Goal: Entertainment & Leisure: Browse casually

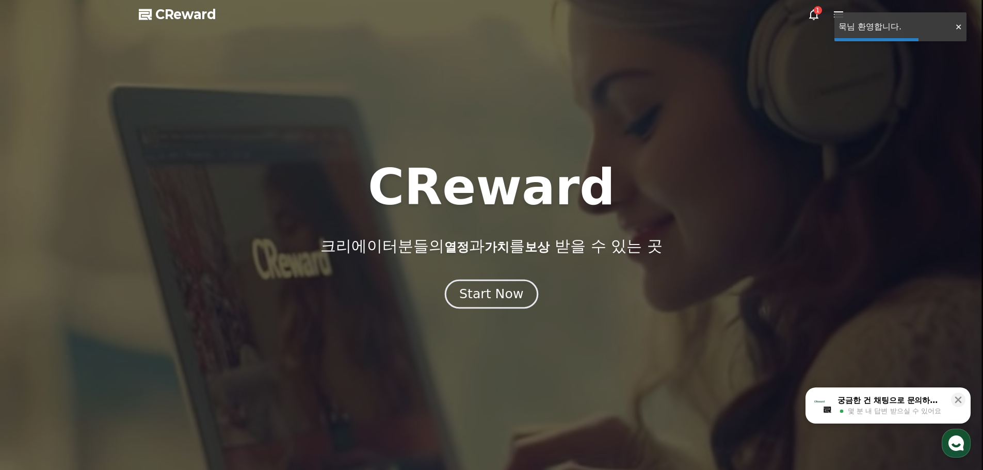
click at [493, 286] on div "Start Now" at bounding box center [491, 294] width 64 height 18
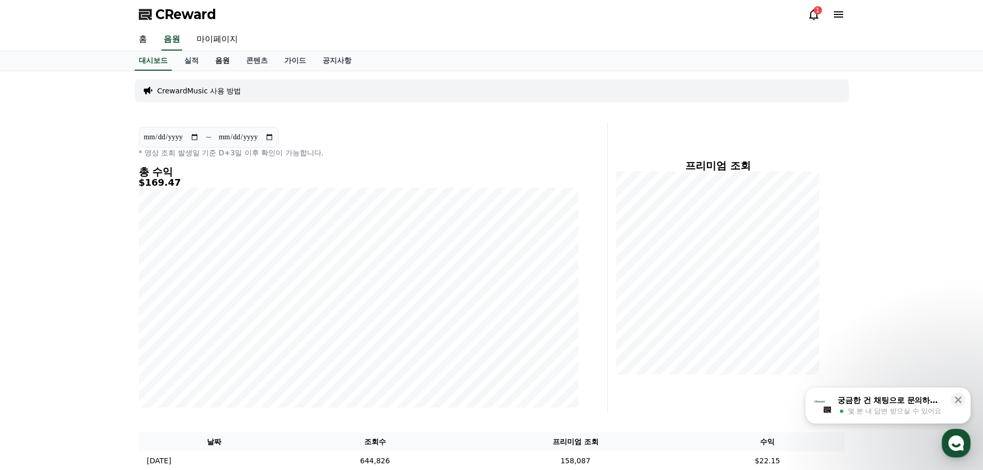
click at [228, 52] on link "음원" at bounding box center [222, 61] width 31 height 20
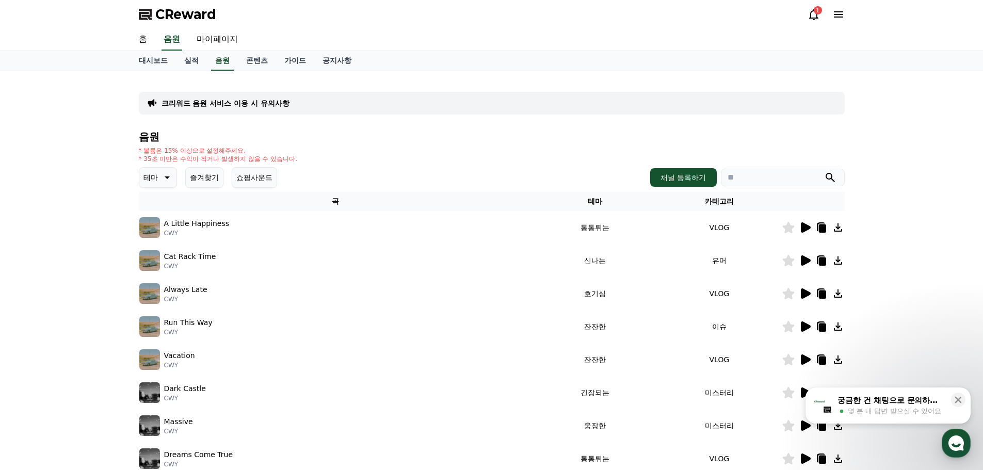
click at [808, 361] on icon at bounding box center [806, 359] width 10 height 10
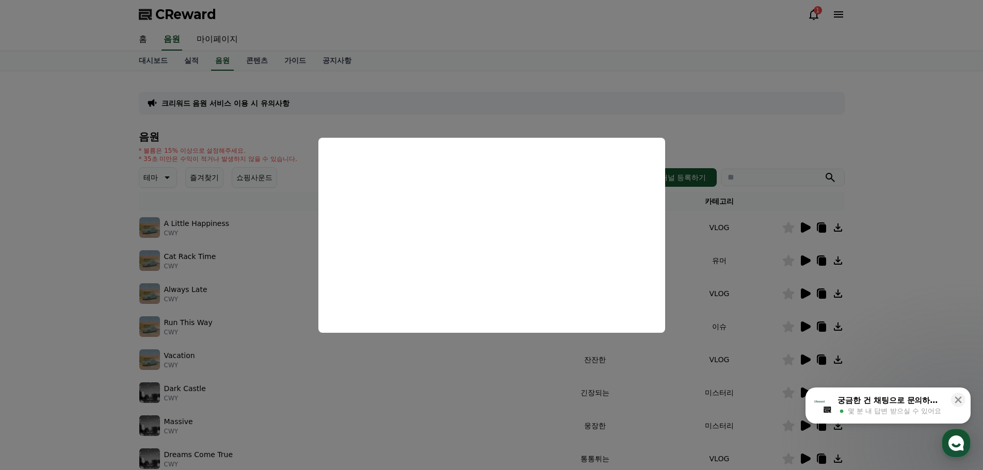
click at [832, 180] on button "close modal" at bounding box center [491, 235] width 983 height 470
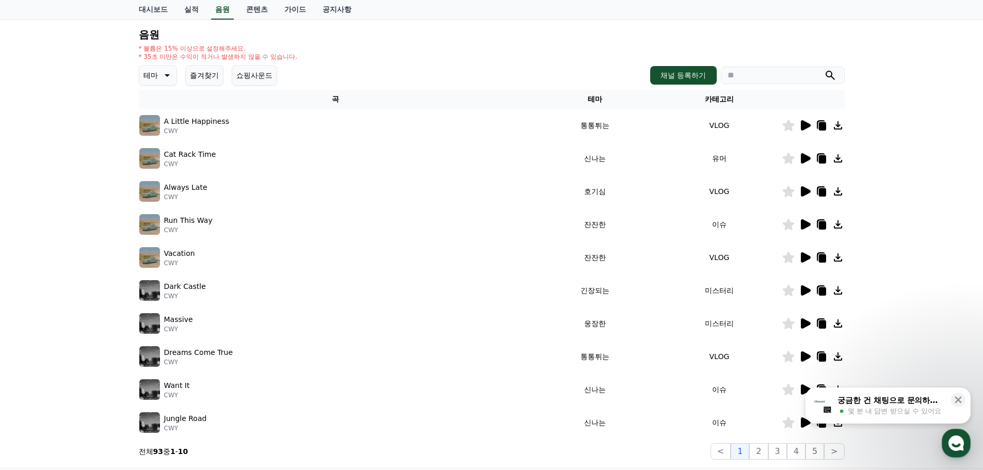
scroll to position [103, 0]
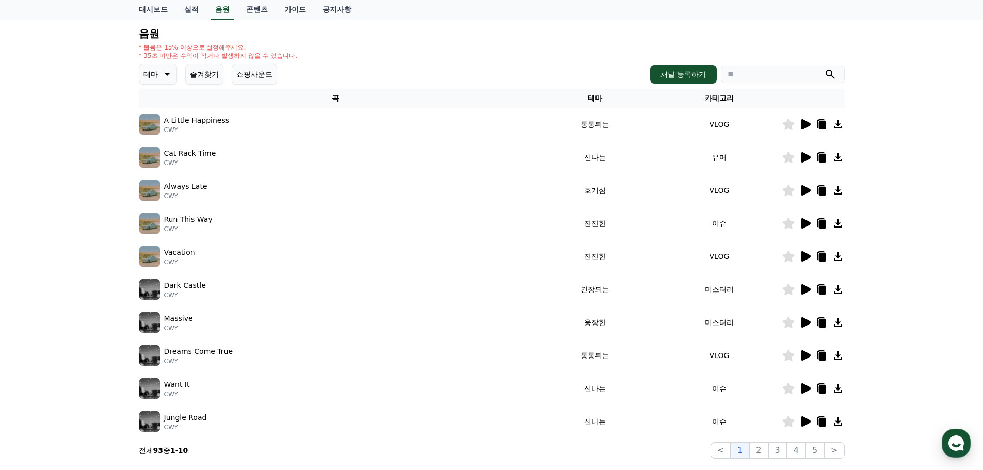
click at [799, 291] on icon at bounding box center [805, 289] width 12 height 12
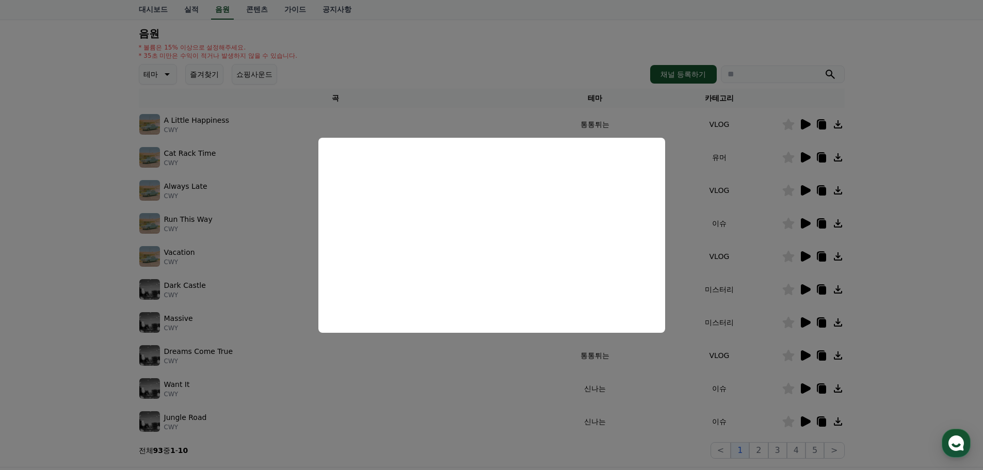
click at [512, 378] on button "close modal" at bounding box center [491, 235] width 983 height 470
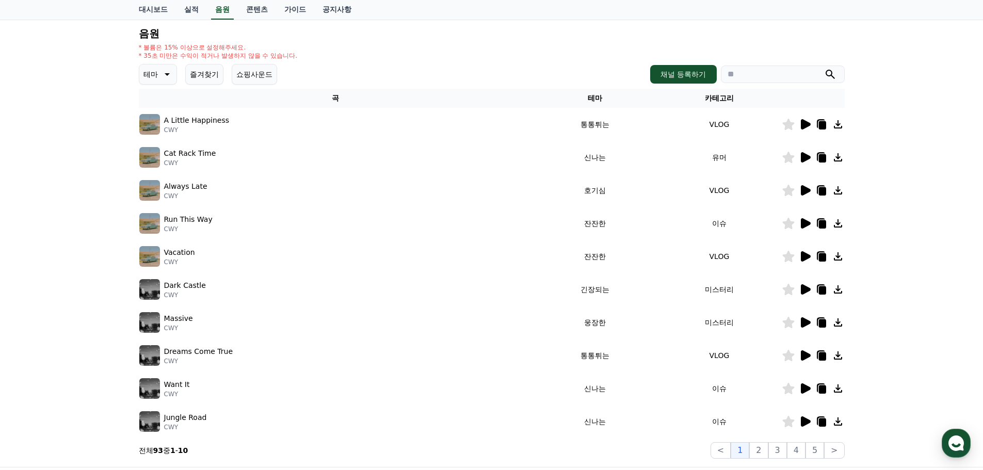
click at [809, 320] on icon at bounding box center [805, 322] width 12 height 12
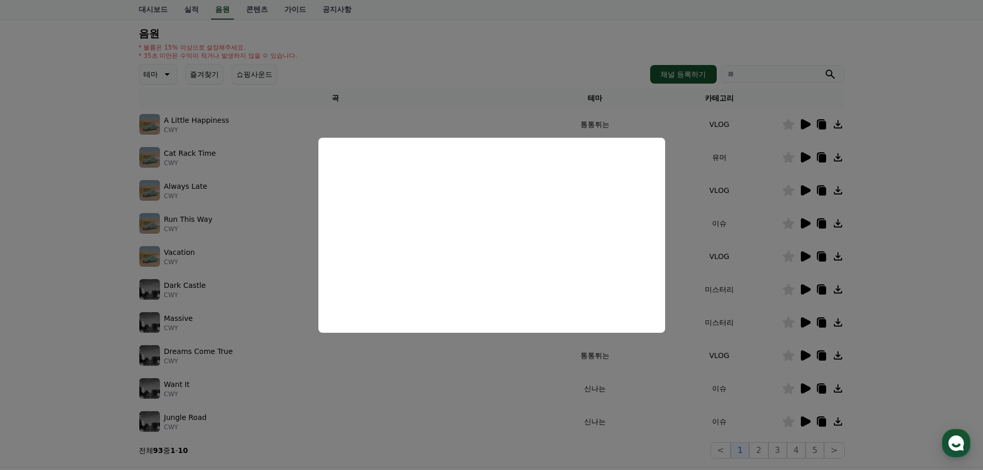
click at [528, 382] on button "close modal" at bounding box center [491, 235] width 983 height 470
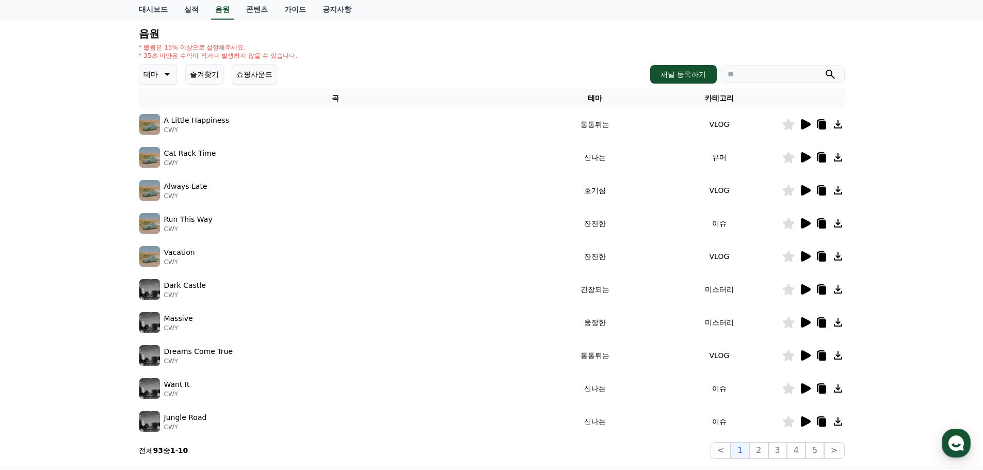
click at [786, 358] on icon at bounding box center [788, 355] width 12 height 11
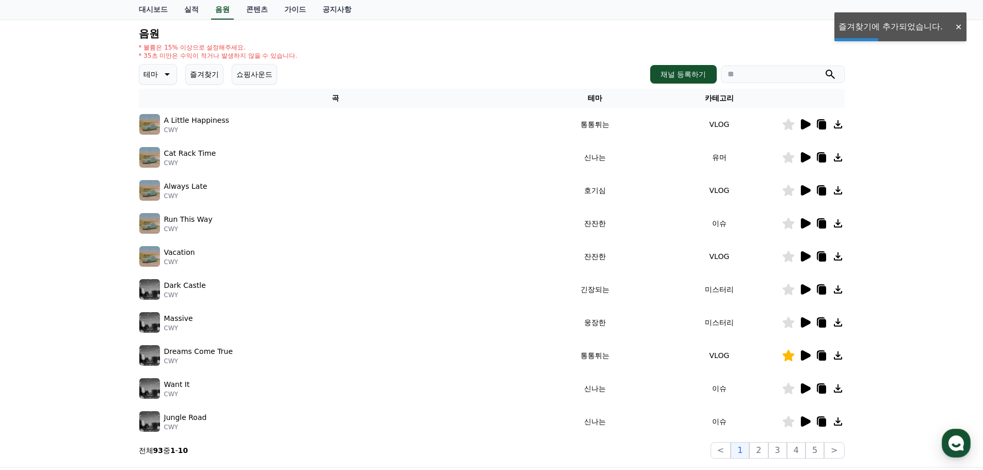
click at [820, 357] on icon at bounding box center [821, 356] width 7 height 8
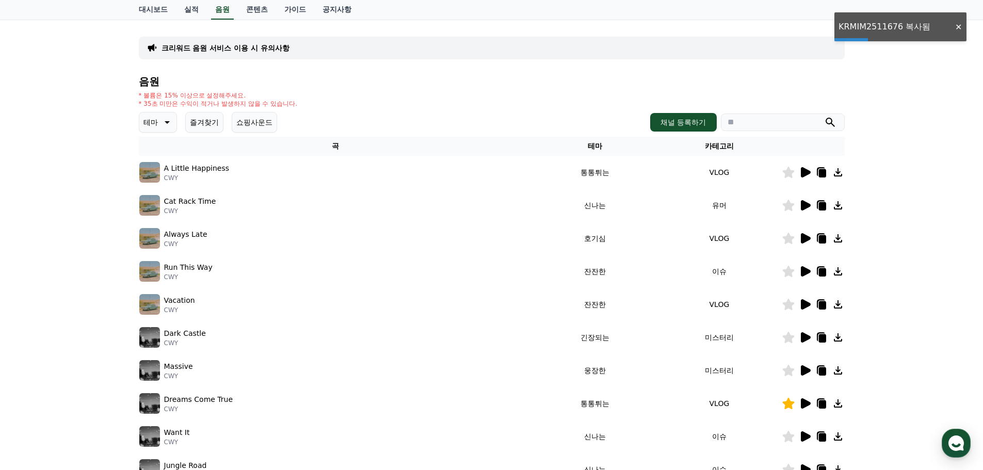
scroll to position [0, 0]
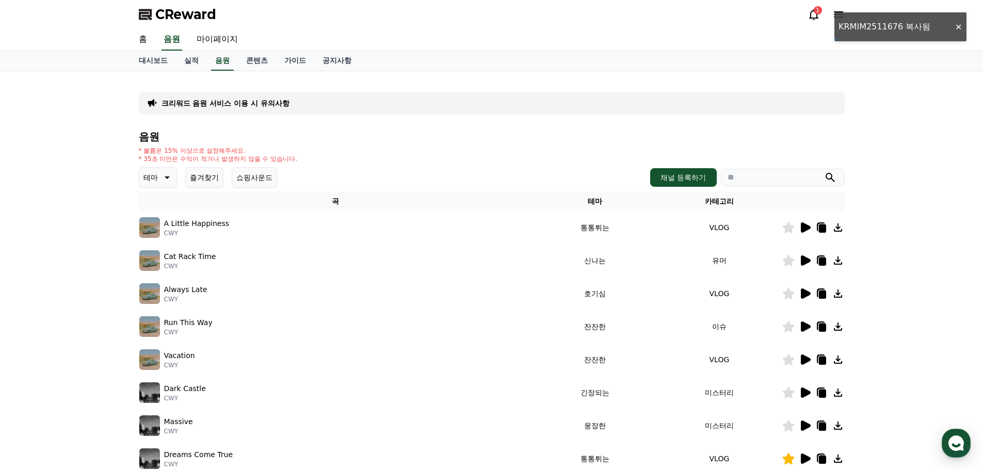
click at [259, 187] on button "쇼핑사운드" at bounding box center [254, 177] width 45 height 21
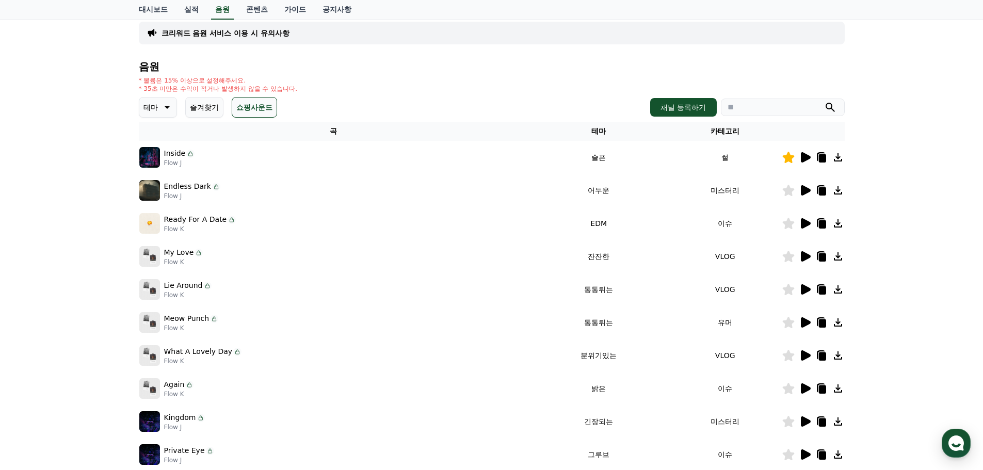
scroll to position [125, 0]
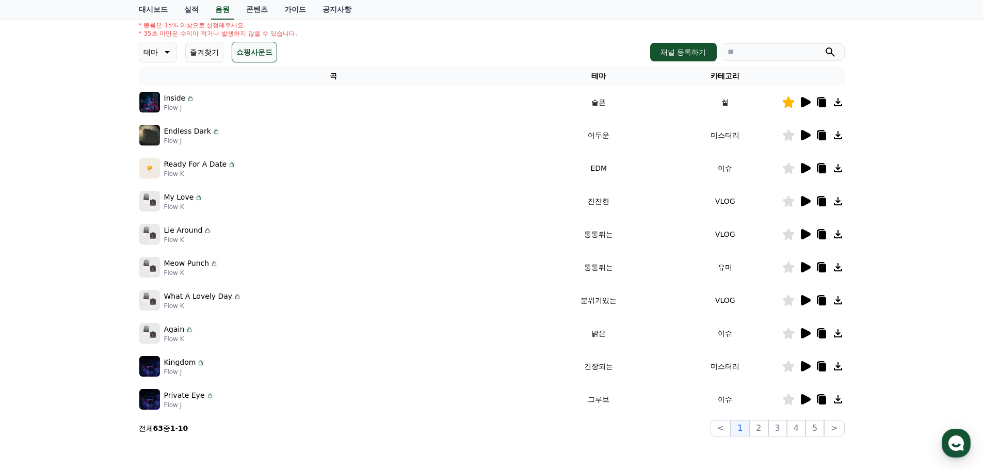
click at [175, 54] on button "테마" at bounding box center [158, 52] width 38 height 21
click at [160, 125] on button "그루브" at bounding box center [155, 118] width 30 height 23
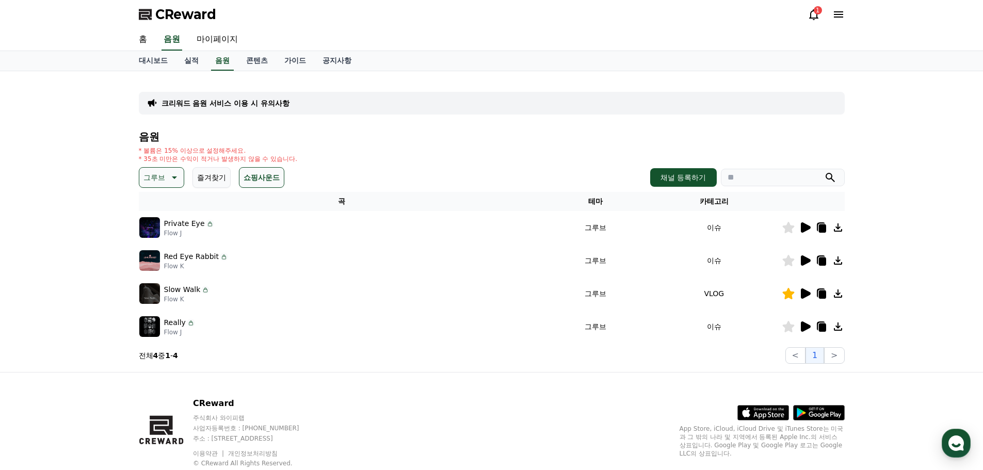
click at [805, 229] on icon at bounding box center [806, 227] width 10 height 10
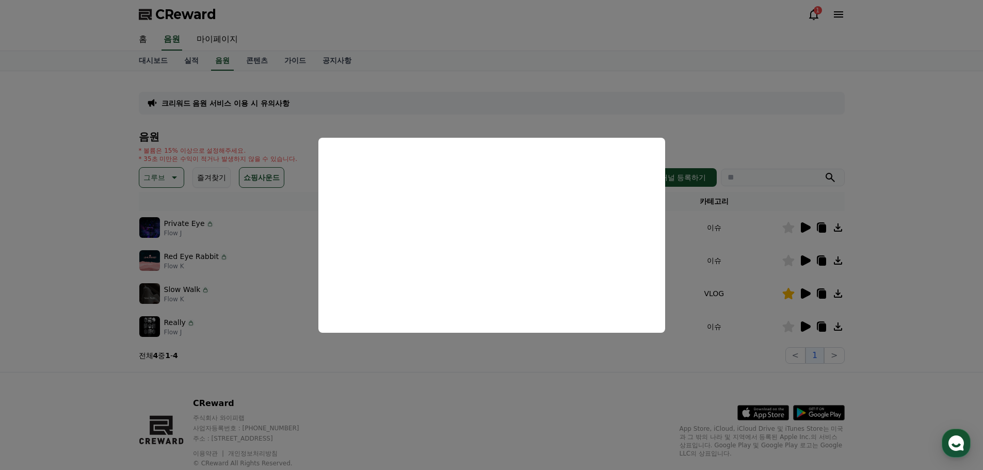
click at [698, 321] on button "close modal" at bounding box center [491, 235] width 983 height 470
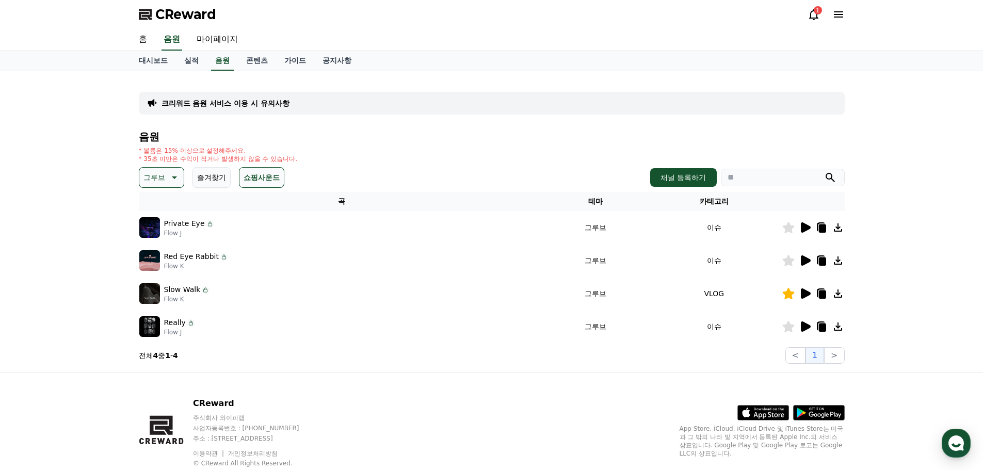
click at [806, 294] on icon at bounding box center [806, 293] width 10 height 10
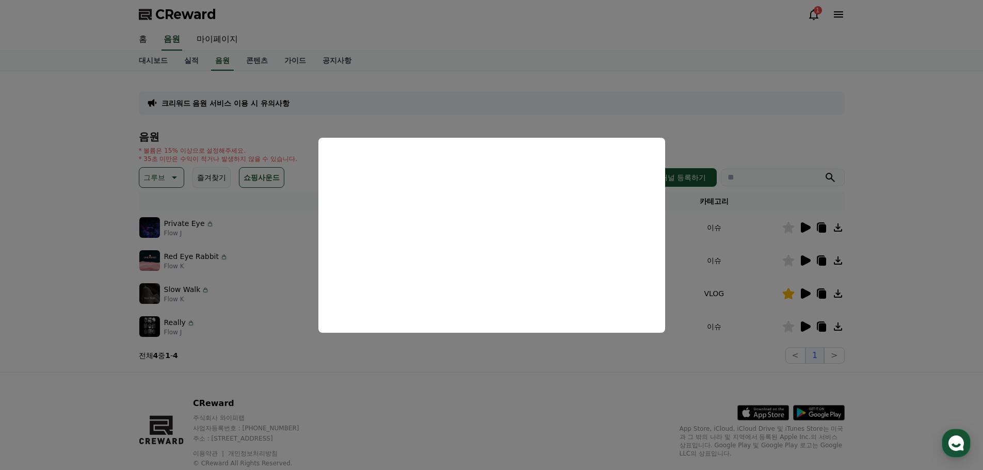
click at [593, 380] on button "close modal" at bounding box center [491, 235] width 983 height 470
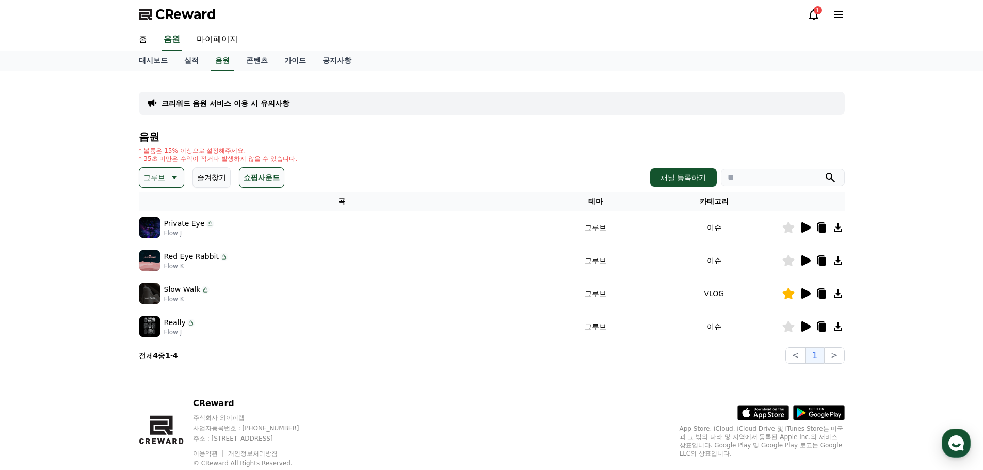
click at [803, 264] on icon at bounding box center [806, 260] width 10 height 10
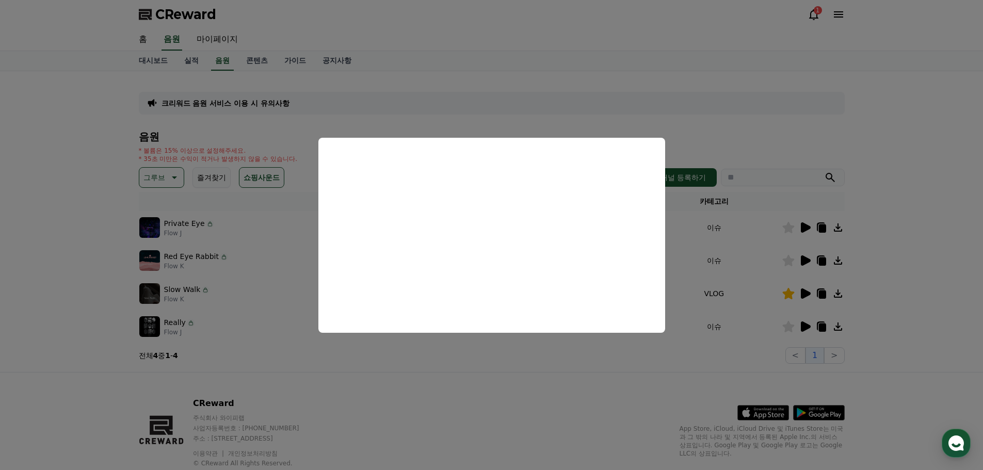
click at [607, 380] on button "close modal" at bounding box center [491, 235] width 983 height 470
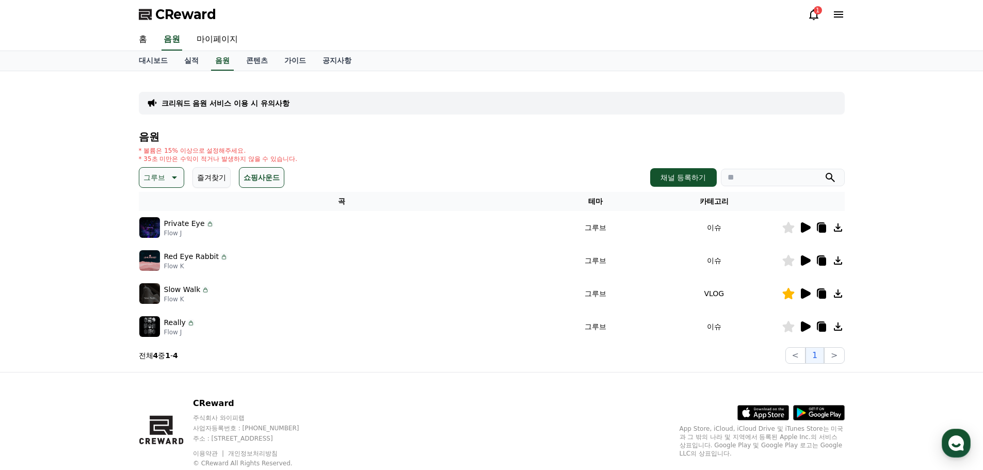
click at [805, 326] on icon at bounding box center [806, 326] width 10 height 10
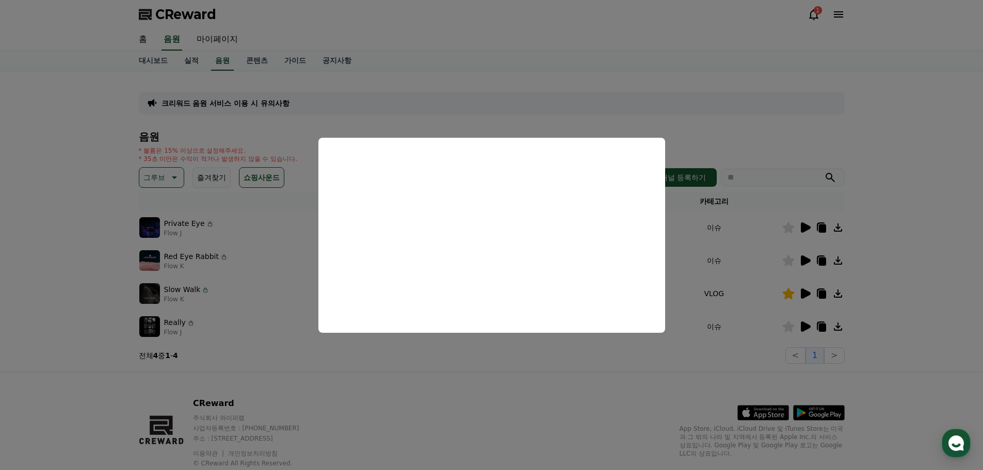
click at [482, 370] on button "close modal" at bounding box center [491, 235] width 983 height 470
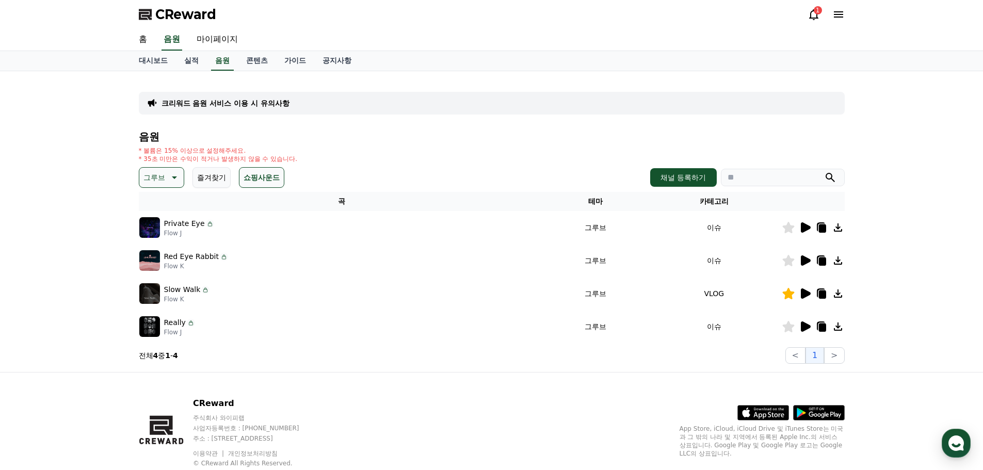
click at [169, 173] on icon at bounding box center [173, 177] width 12 height 12
click at [164, 247] on button "잔잔한" at bounding box center [155, 246] width 30 height 23
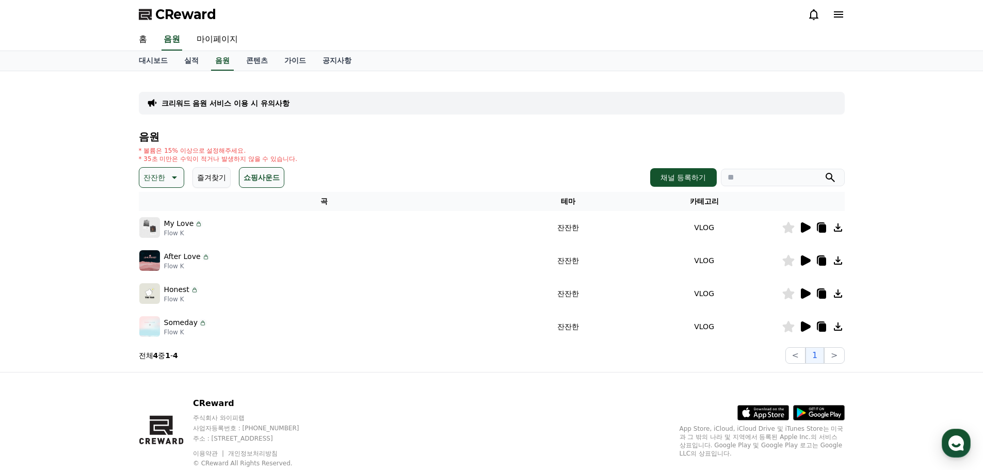
click at [160, 183] on p "잔잔한" at bounding box center [154, 177] width 22 height 14
click at [164, 241] on button "감동적인" at bounding box center [158, 235] width 37 height 23
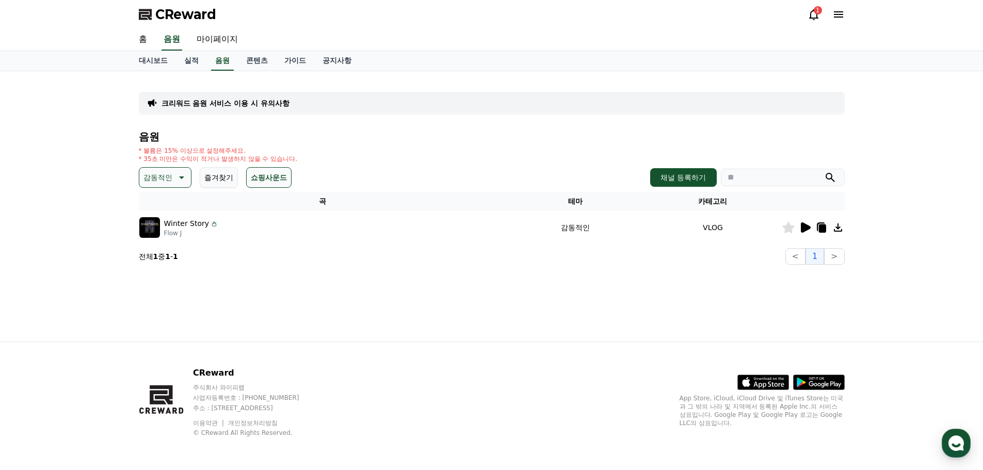
click at [807, 229] on icon at bounding box center [806, 227] width 10 height 10
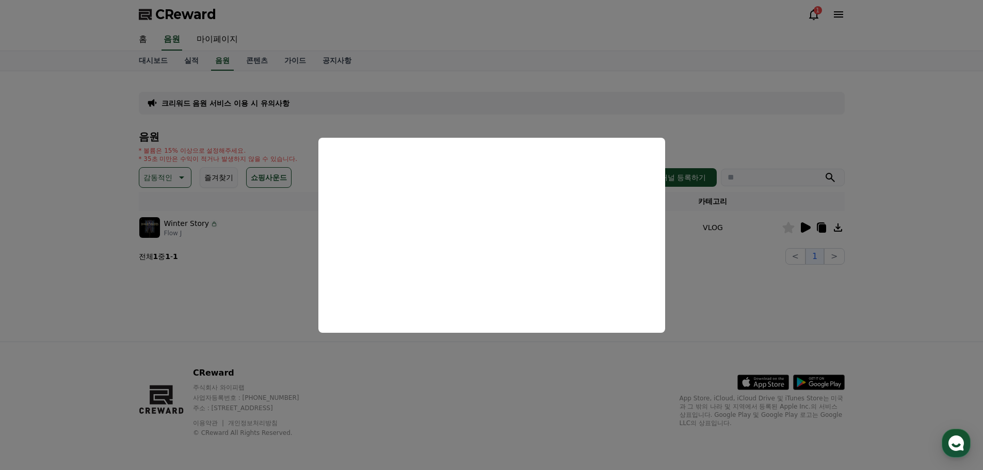
click at [507, 347] on button "close modal" at bounding box center [491, 235] width 983 height 470
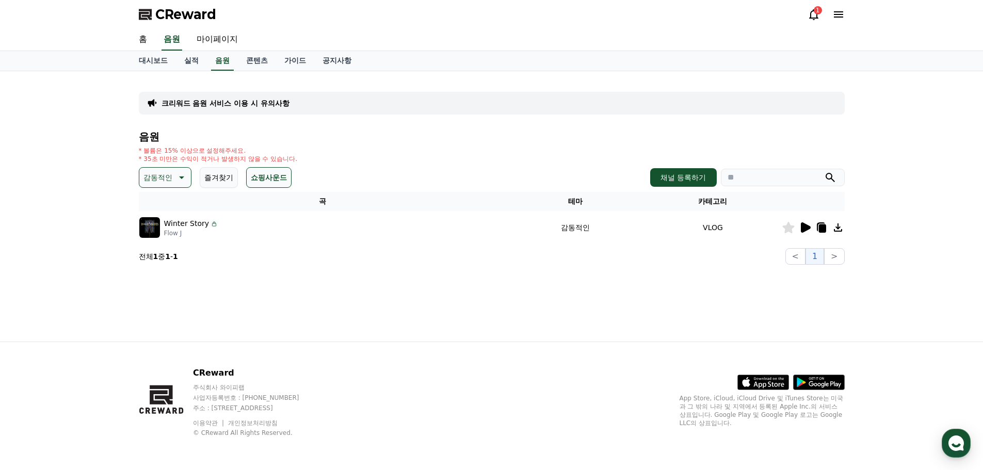
click at [783, 230] on icon at bounding box center [788, 227] width 12 height 11
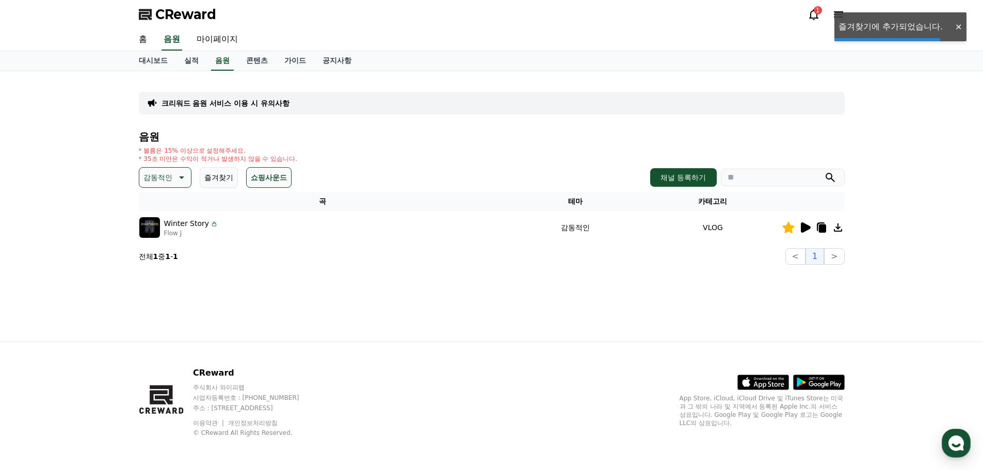
click at [818, 230] on icon at bounding box center [821, 227] width 12 height 12
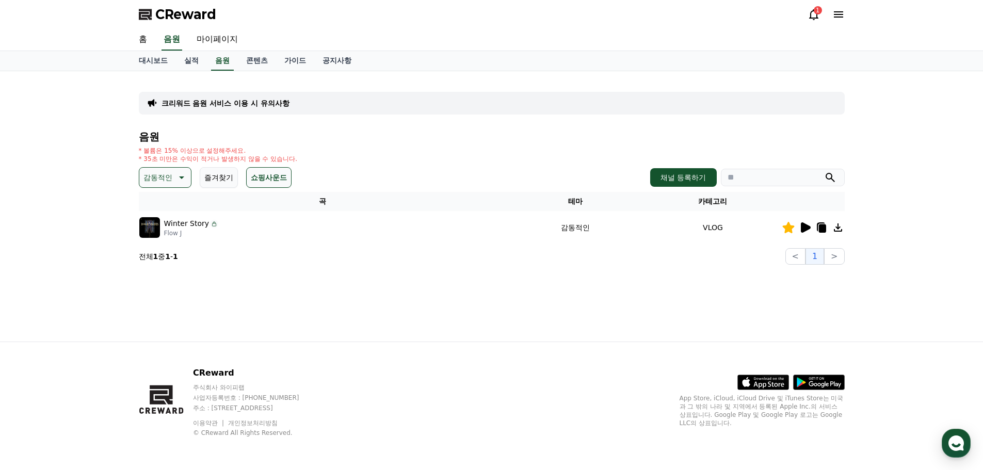
click at [388, 326] on div "크리워드 음원 서비스 이용 시 유의사항 음원 * 볼륨은 15% 이상으로 설정해주세요. * 35초 미만은 수익이 적거나 발생하지 않을 수 있습니…" at bounding box center [492, 206] width 722 height 270
click at [187, 177] on button "감동적인" at bounding box center [165, 177] width 53 height 21
click at [165, 267] on button "웅장한" at bounding box center [155, 264] width 30 height 23
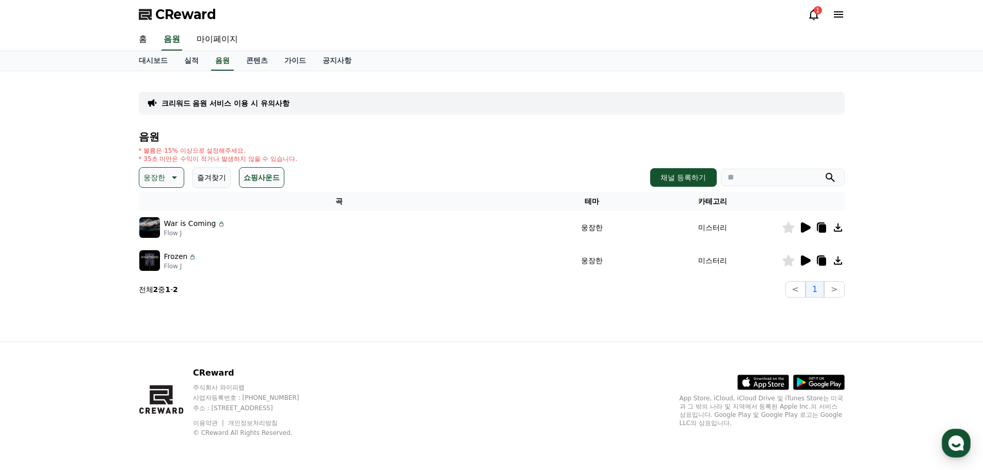
click at [801, 262] on icon at bounding box center [806, 260] width 10 height 10
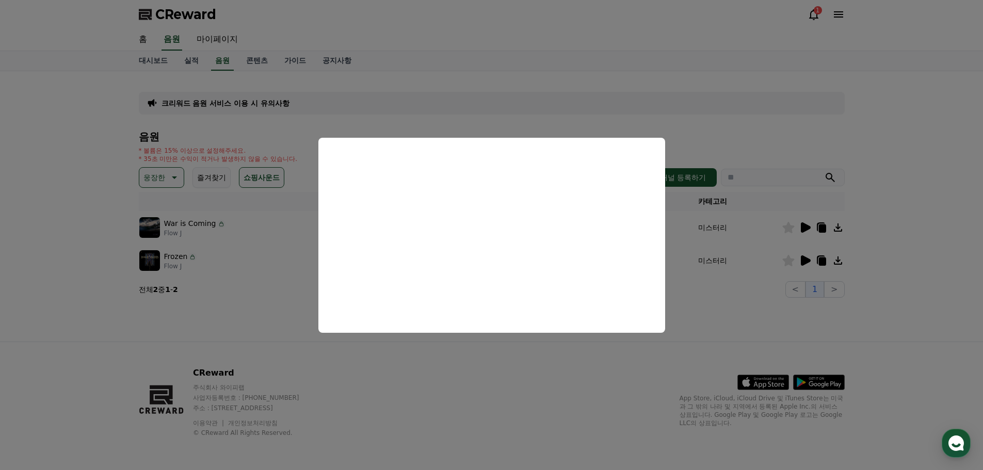
click at [725, 316] on button "close modal" at bounding box center [491, 235] width 983 height 470
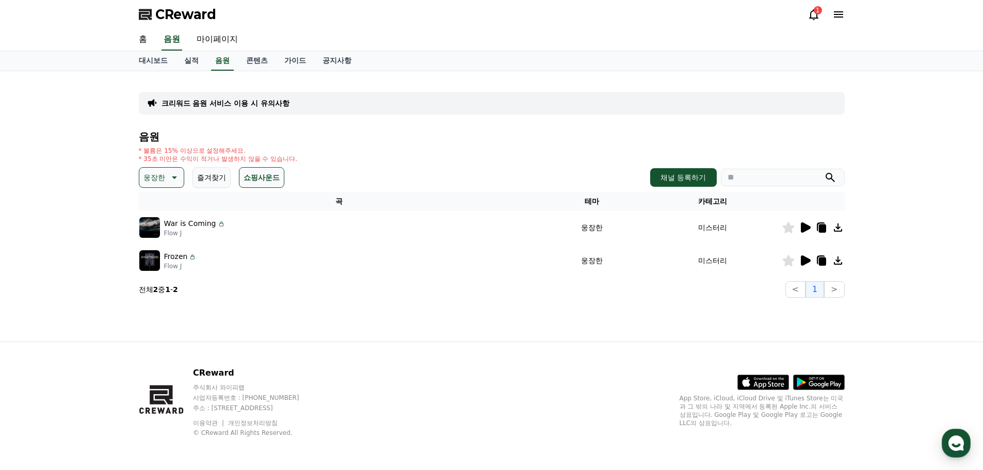
click at [798, 227] on div at bounding box center [813, 227] width 62 height 12
click at [807, 226] on icon at bounding box center [806, 227] width 10 height 10
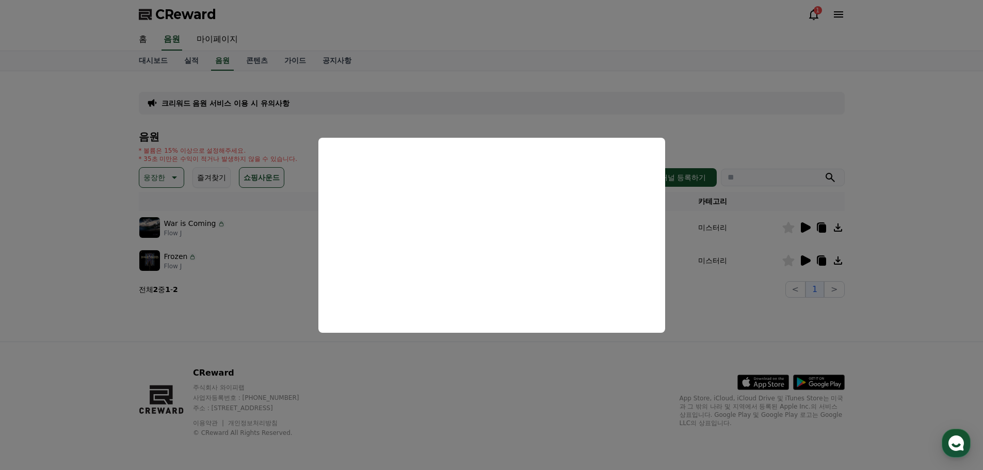
click at [526, 363] on button "close modal" at bounding box center [491, 235] width 983 height 470
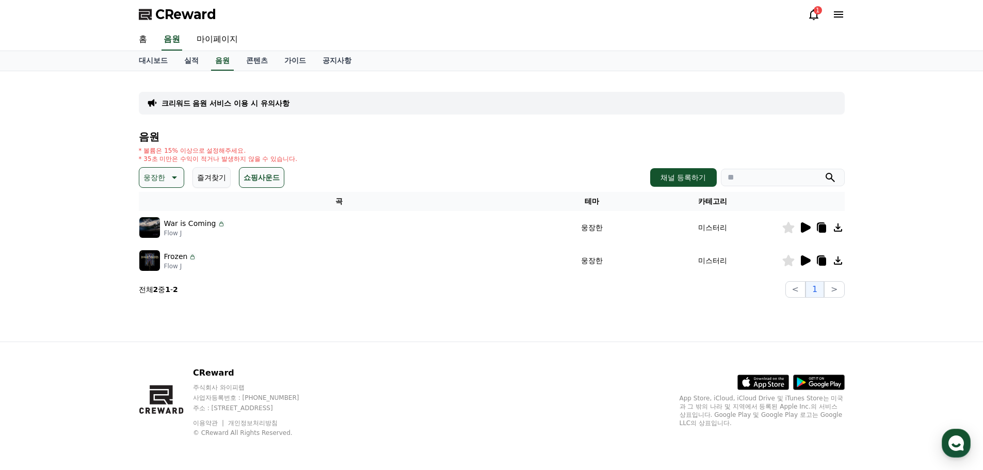
click at [156, 188] on div "음원 * 볼륨은 15% 이상으로 설정해주세요. * 35초 미만은 수익이 적거나 발생하지 않을 수 있습니다. 웅장한 즐겨찾기 쇼핑사운드 채널 등…" at bounding box center [492, 214] width 706 height 167
click at [158, 180] on p "웅장한" at bounding box center [154, 177] width 22 height 14
click at [164, 240] on button "드라마틱" at bounding box center [158, 240] width 37 height 23
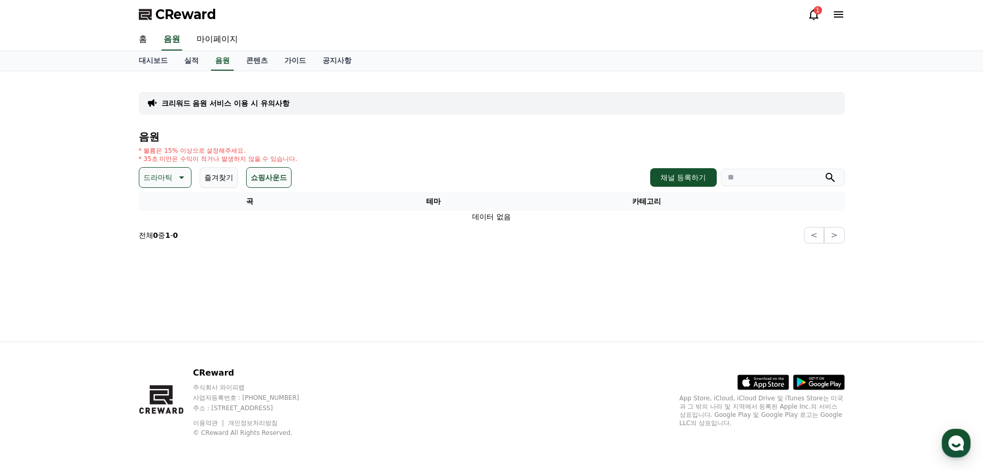
click at [170, 179] on p "드라마틱" at bounding box center [157, 177] width 29 height 14
click at [157, 238] on button "반전" at bounding box center [151, 238] width 23 height 23
click at [167, 179] on icon at bounding box center [167, 177] width 5 height 3
click at [158, 208] on button "전체" at bounding box center [151, 205] width 23 height 23
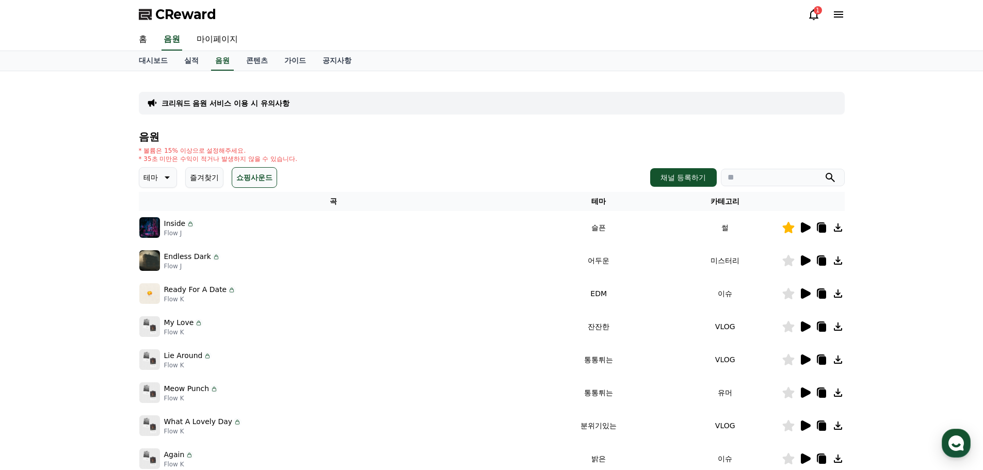
click at [801, 233] on icon at bounding box center [805, 227] width 12 height 12
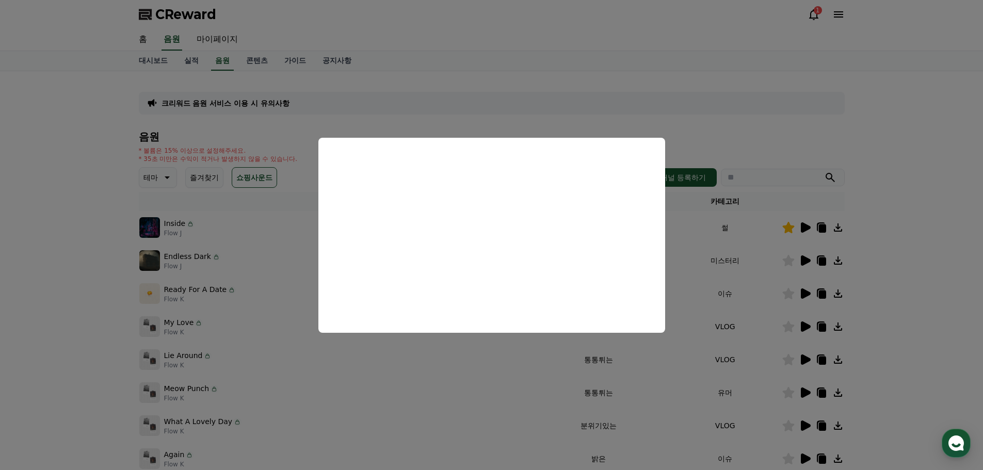
click at [747, 128] on button "close modal" at bounding box center [491, 235] width 983 height 470
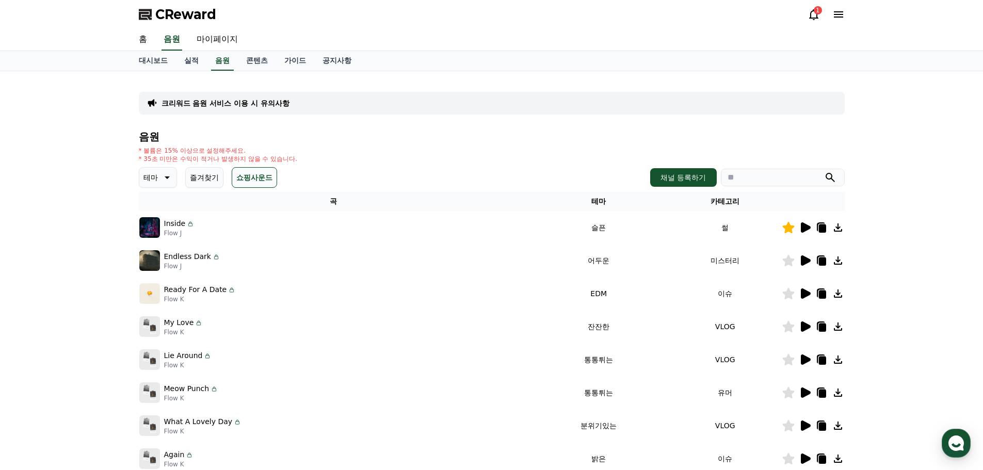
click at [807, 258] on icon at bounding box center [806, 260] width 10 height 10
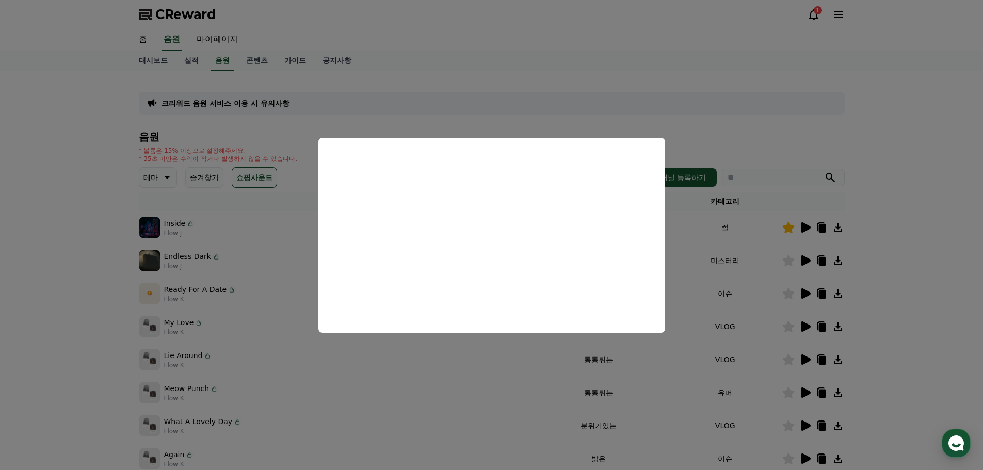
click at [743, 141] on button "close modal" at bounding box center [491, 235] width 983 height 470
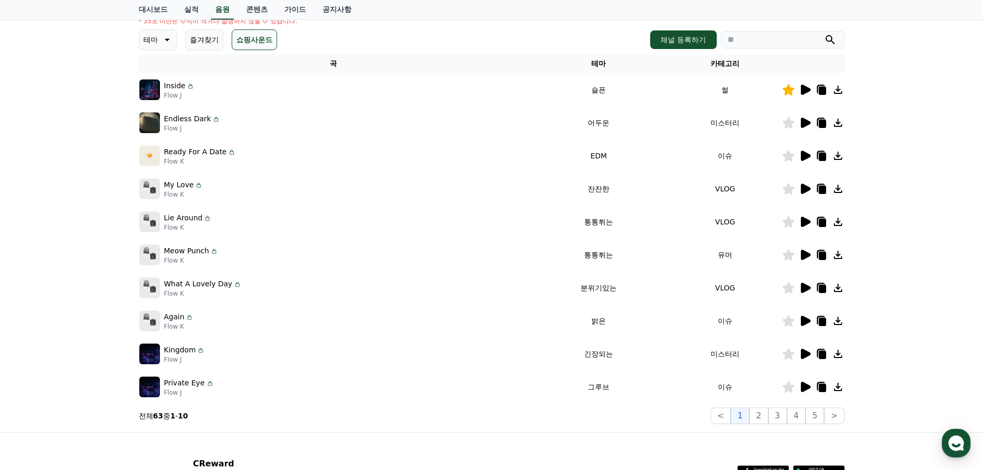
scroll to position [155, 0]
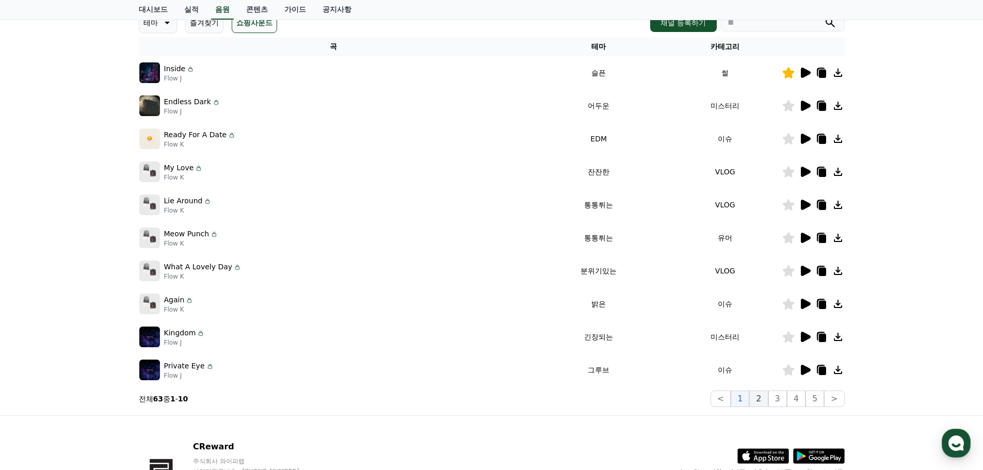
click at [760, 402] on button "2" at bounding box center [758, 399] width 19 height 17
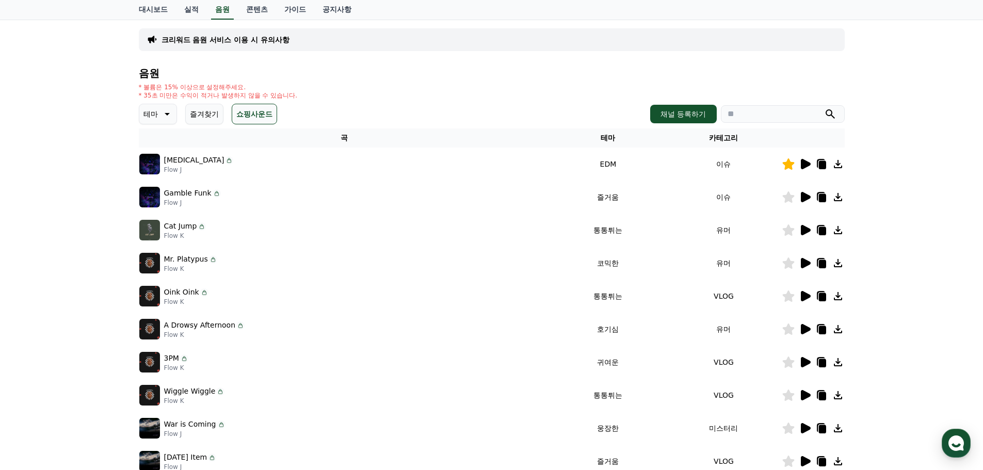
scroll to position [52, 0]
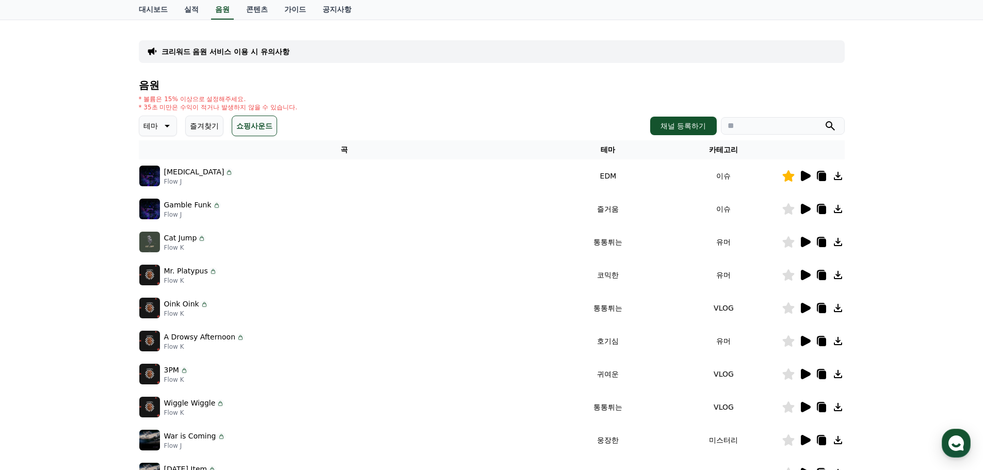
click at [804, 181] on icon at bounding box center [805, 176] width 12 height 12
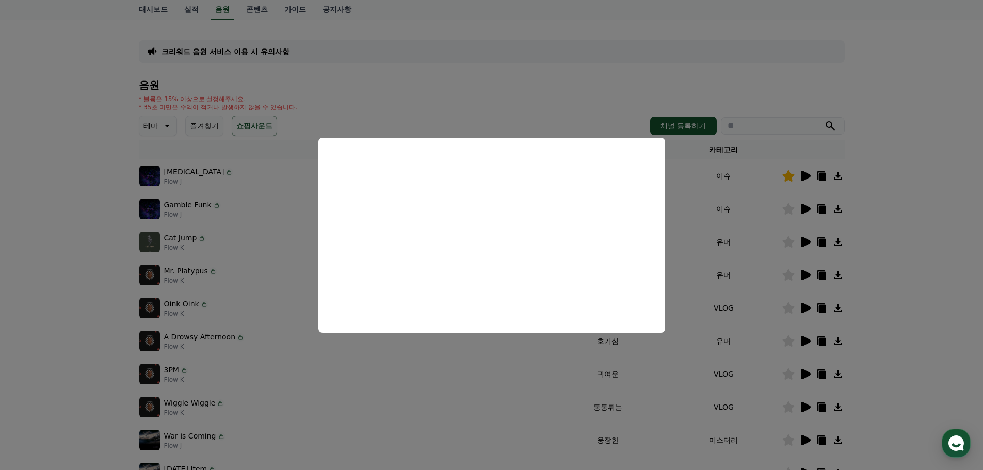
click at [530, 387] on button "close modal" at bounding box center [491, 235] width 983 height 470
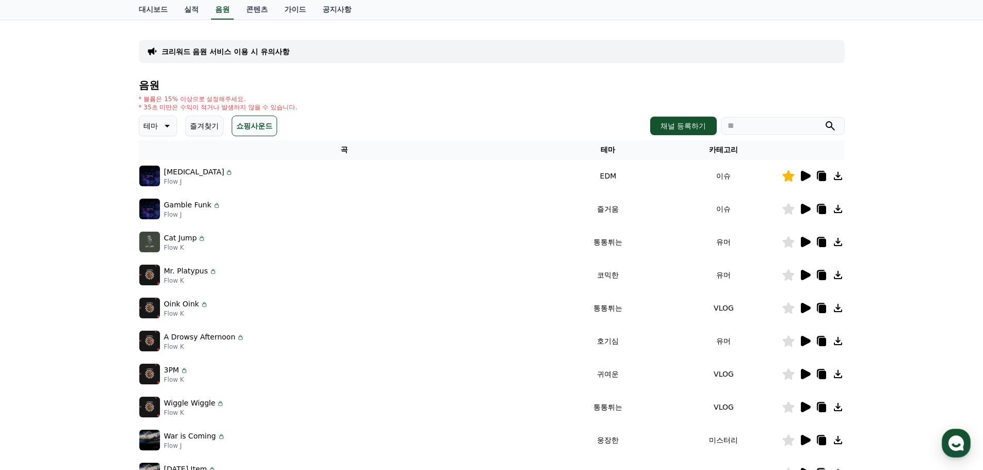
click at [825, 176] on icon at bounding box center [821, 177] width 7 height 8
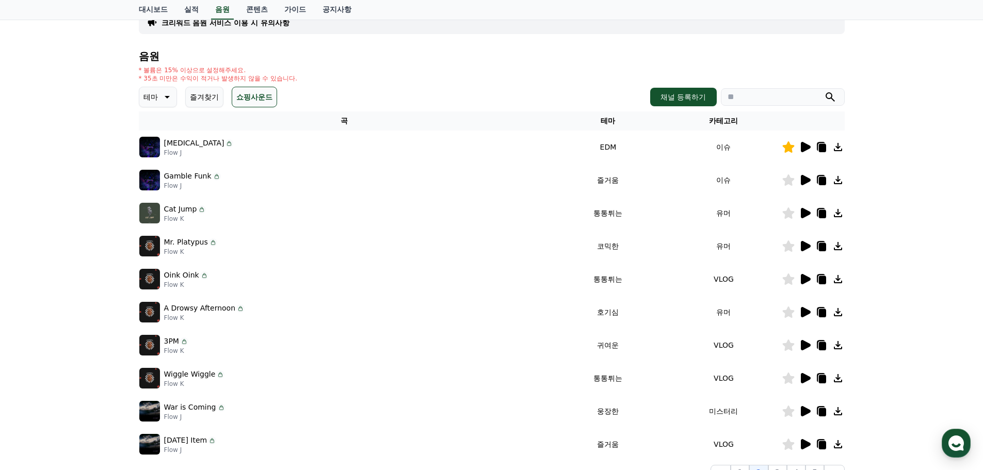
scroll to position [103, 0]
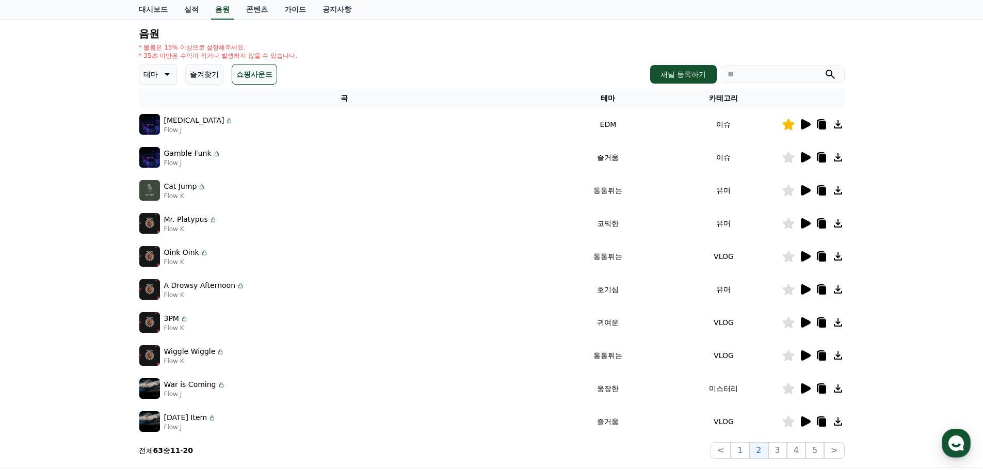
click at [808, 390] on icon at bounding box center [806, 388] width 10 height 10
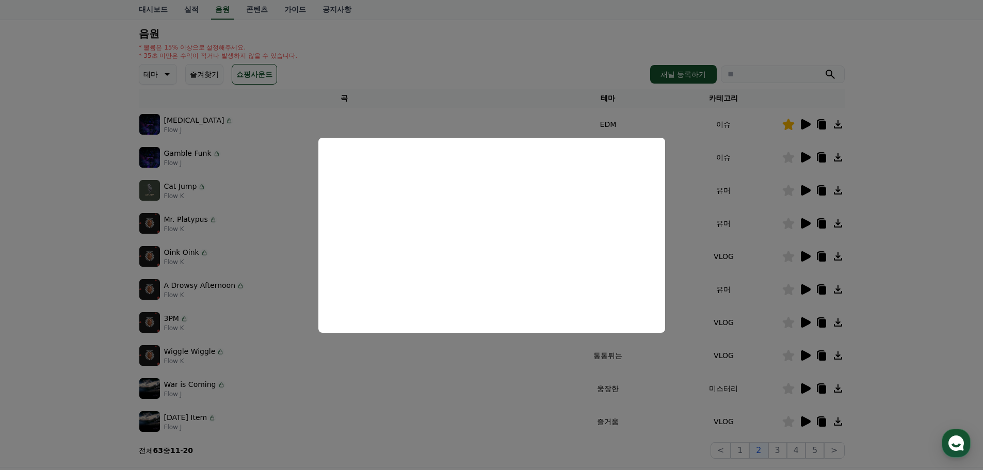
click at [645, 382] on button "close modal" at bounding box center [491, 235] width 983 height 470
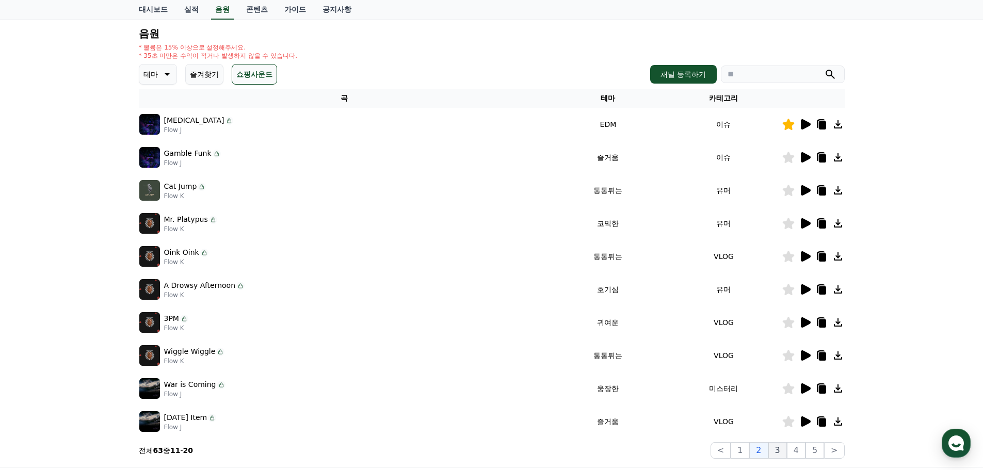
click at [777, 453] on button "3" at bounding box center [777, 450] width 19 height 17
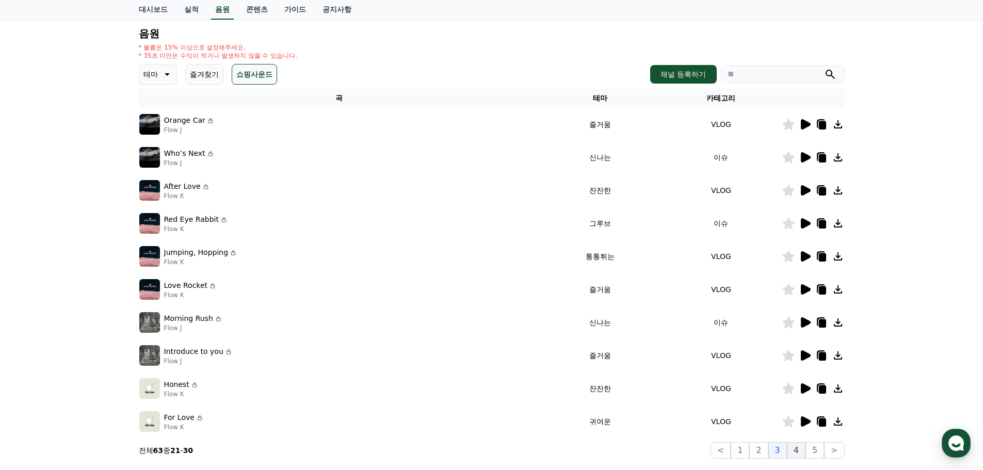
click at [793, 453] on button "4" at bounding box center [796, 450] width 19 height 17
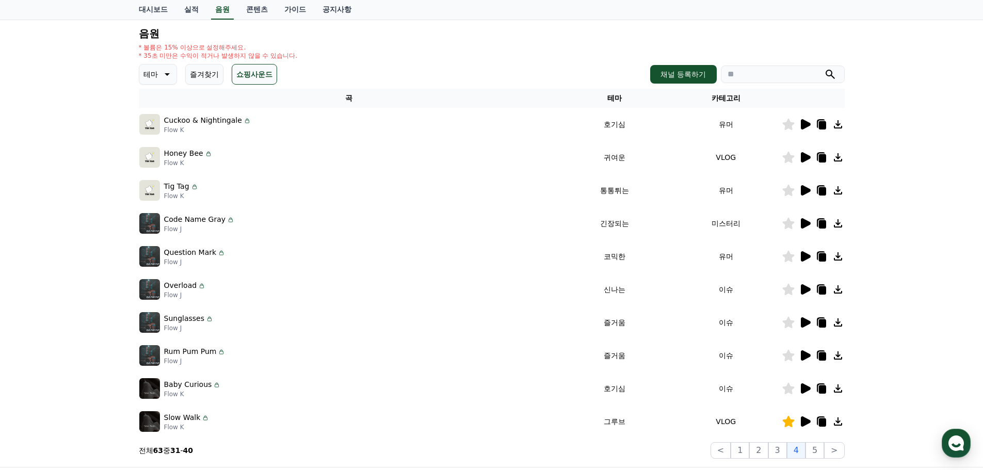
click at [807, 223] on icon at bounding box center [806, 223] width 10 height 10
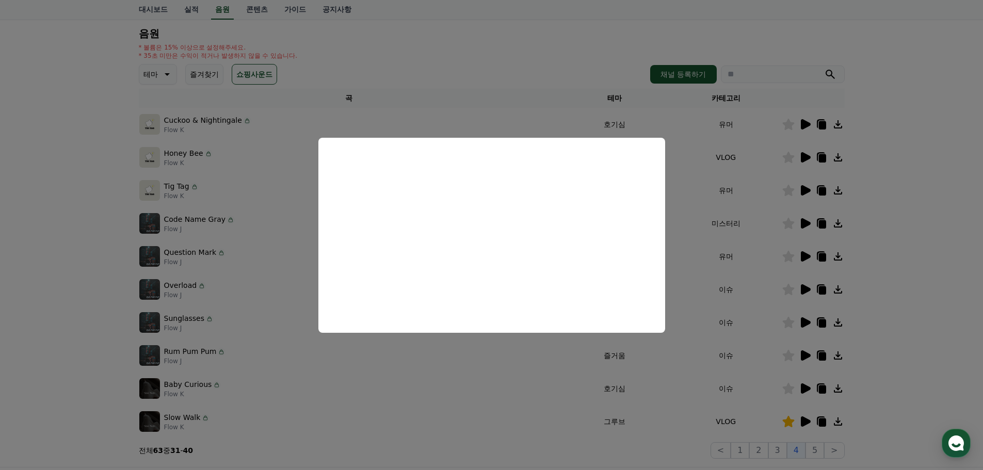
click at [485, 380] on button "close modal" at bounding box center [491, 235] width 983 height 470
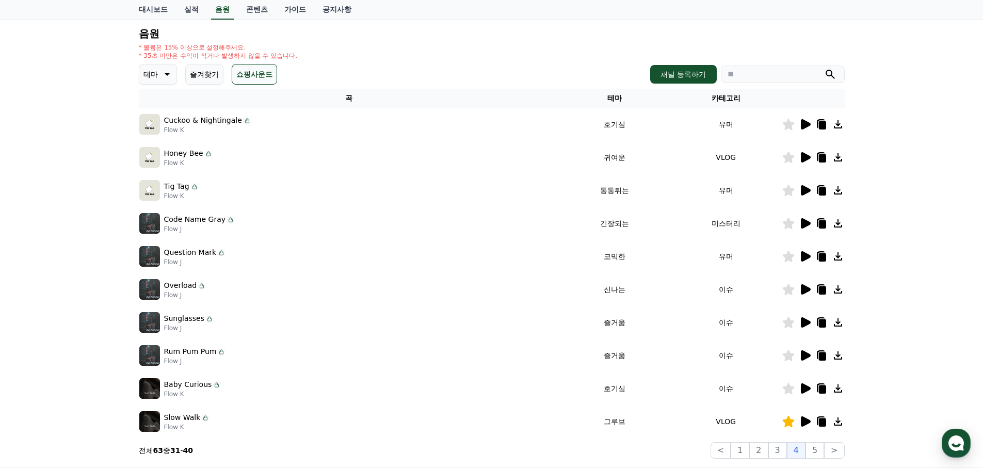
click at [788, 223] on icon at bounding box center [788, 223] width 12 height 11
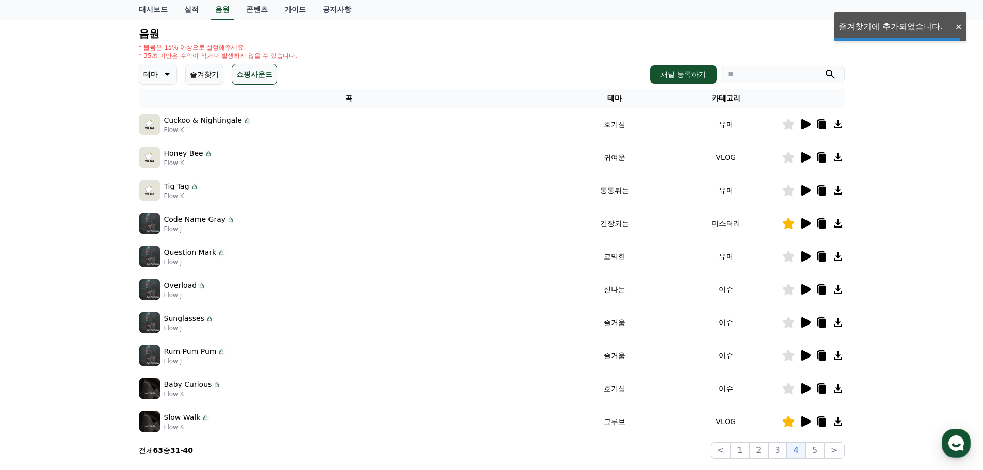
click at [817, 225] on icon at bounding box center [821, 222] width 8 height 9
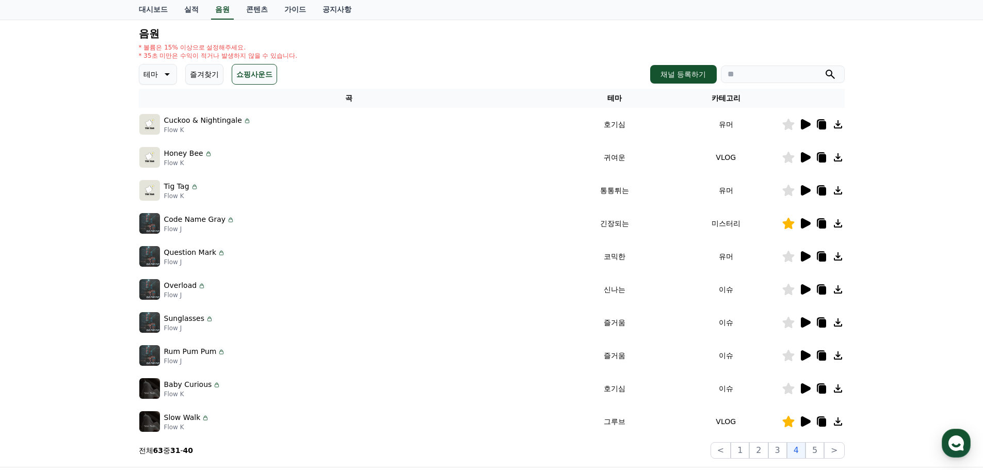
click at [801, 421] on icon at bounding box center [806, 421] width 10 height 10
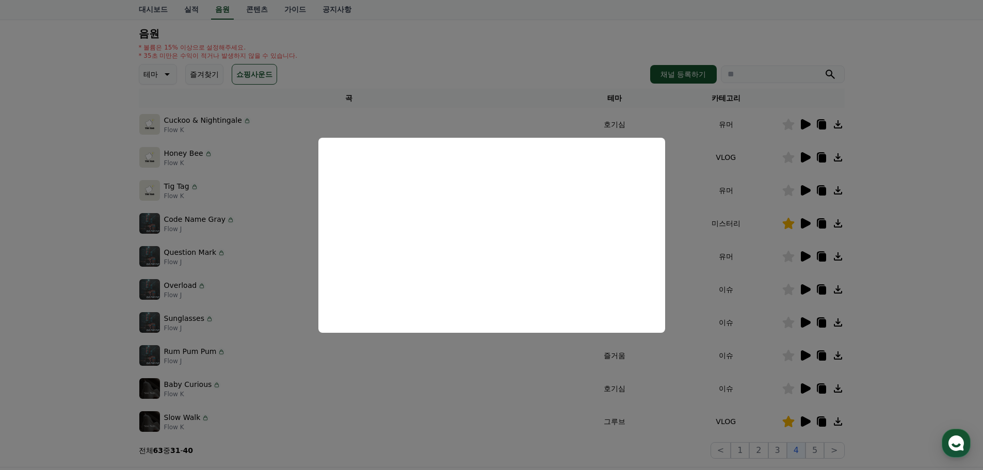
click at [554, 413] on button "close modal" at bounding box center [491, 235] width 983 height 470
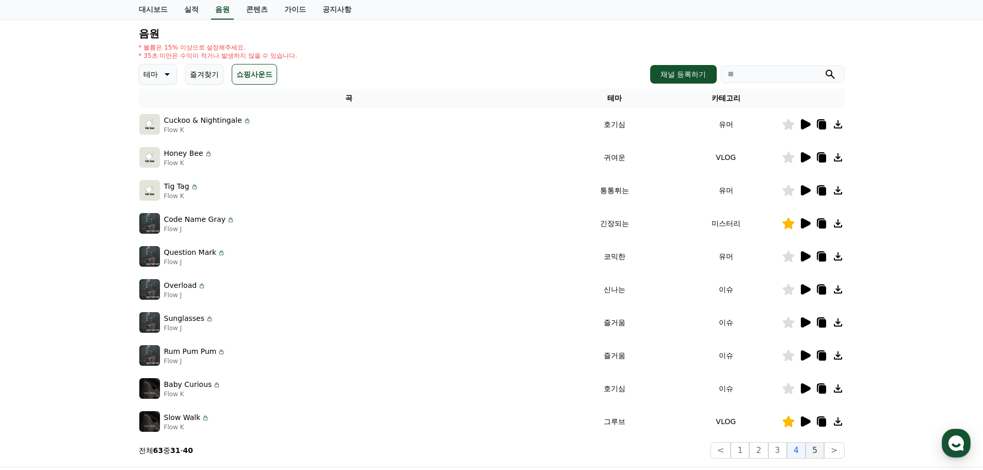
click at [822, 448] on button "5" at bounding box center [814, 450] width 19 height 17
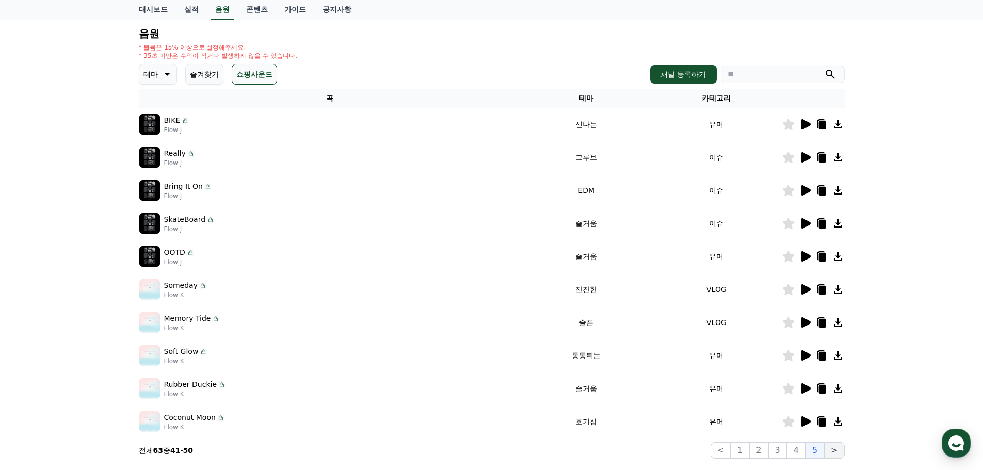
click at [837, 453] on button ">" at bounding box center [834, 450] width 20 height 17
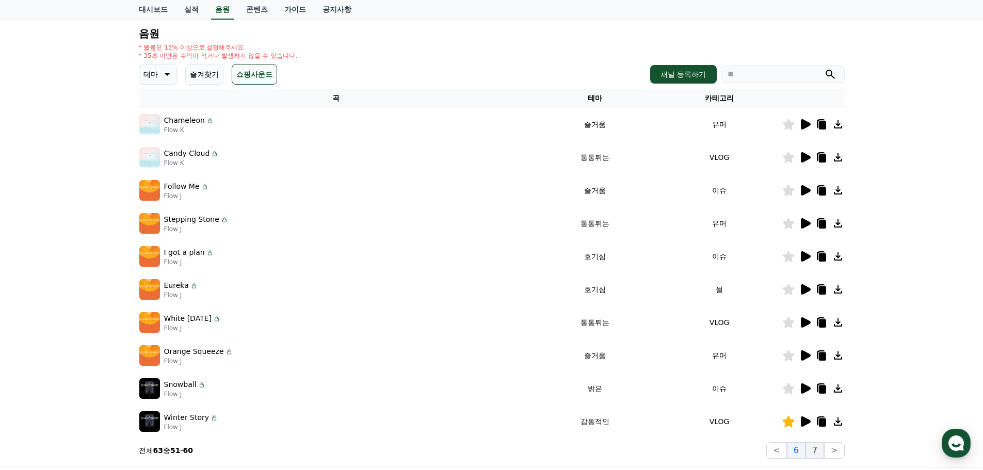
click at [817, 454] on button "7" at bounding box center [814, 450] width 19 height 17
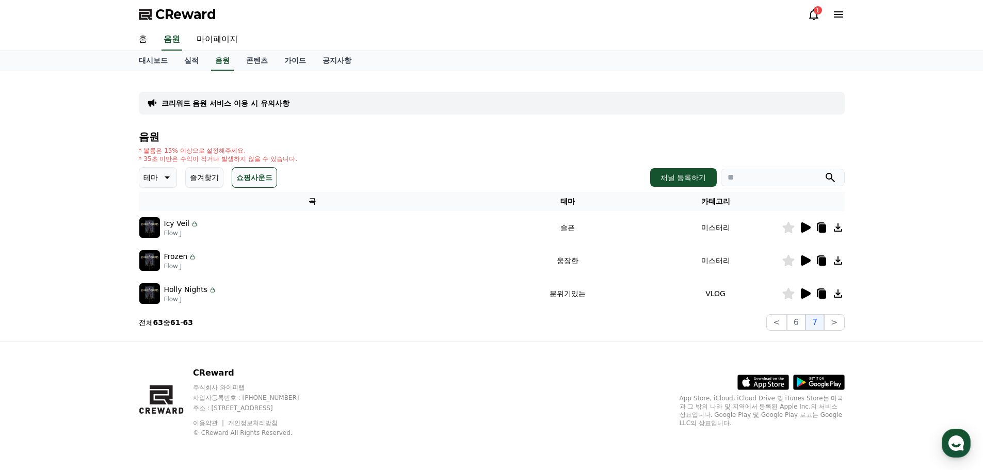
click at [800, 258] on icon at bounding box center [805, 260] width 12 height 12
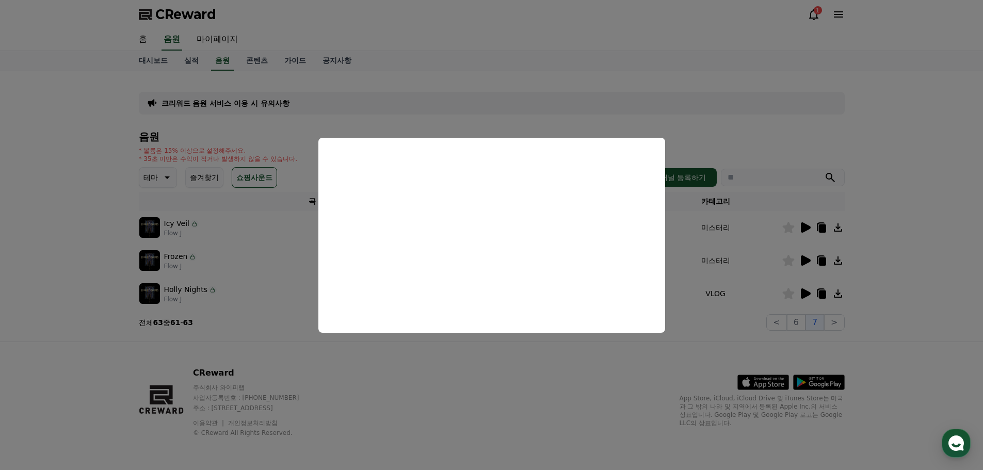
click at [706, 314] on button "close modal" at bounding box center [491, 235] width 983 height 470
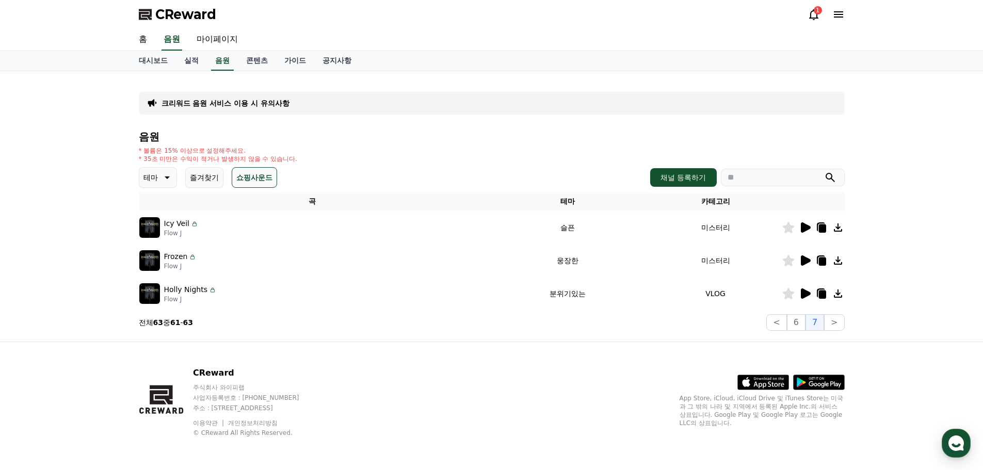
click at [804, 228] on icon at bounding box center [806, 227] width 10 height 10
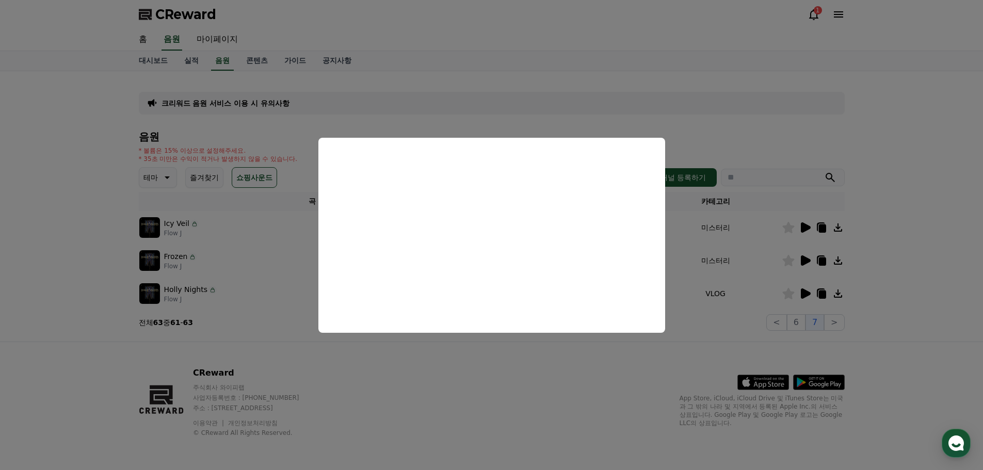
click at [702, 247] on button "close modal" at bounding box center [491, 235] width 983 height 470
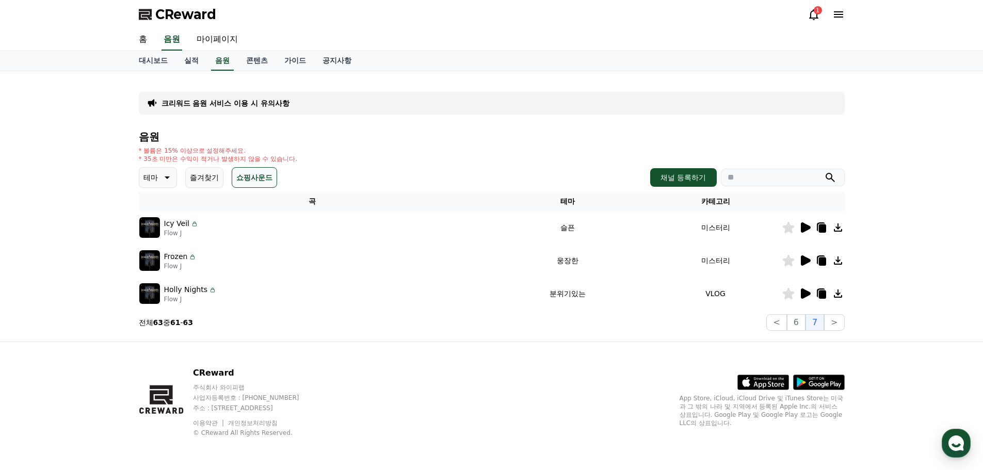
click at [785, 228] on icon at bounding box center [788, 227] width 12 height 11
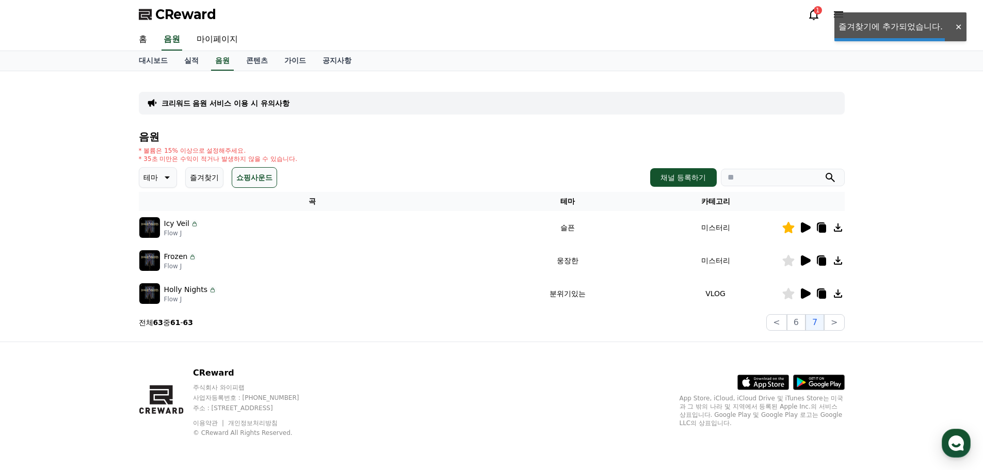
click at [818, 223] on icon at bounding box center [821, 226] width 8 height 9
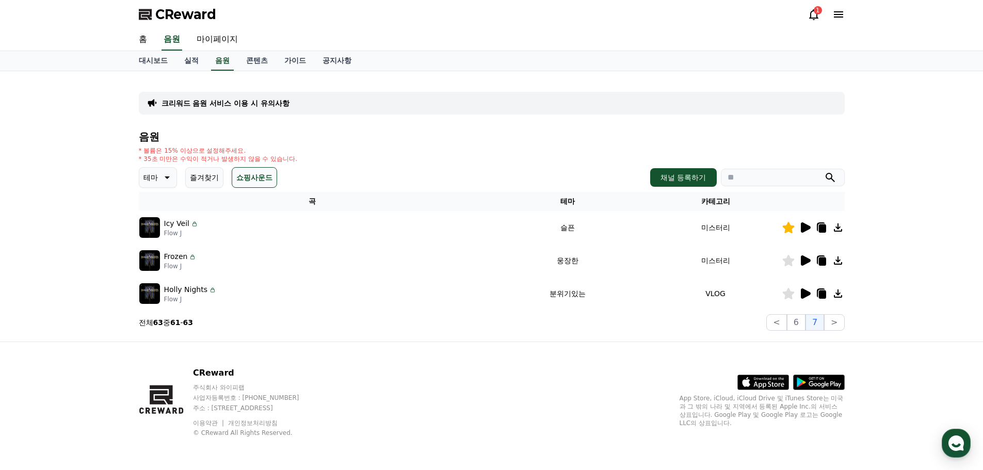
click at [803, 296] on icon at bounding box center [806, 293] width 10 height 10
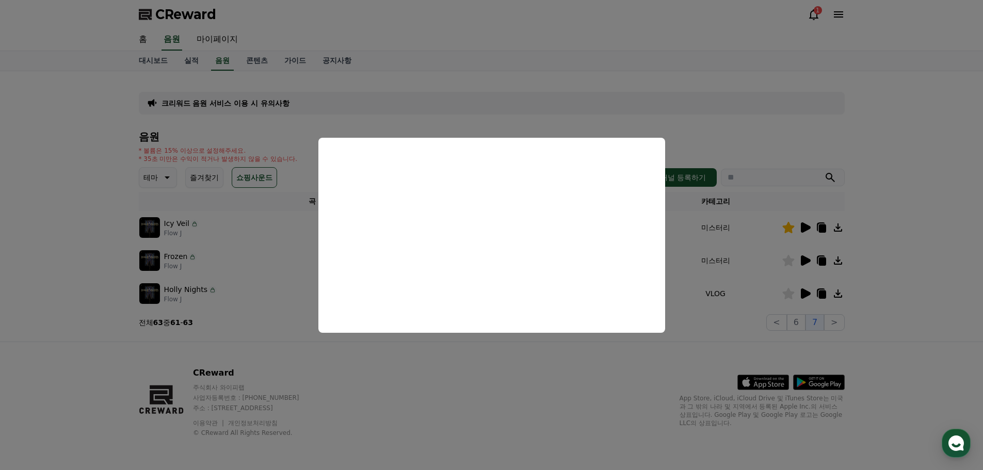
click at [719, 301] on button "close modal" at bounding box center [491, 235] width 983 height 470
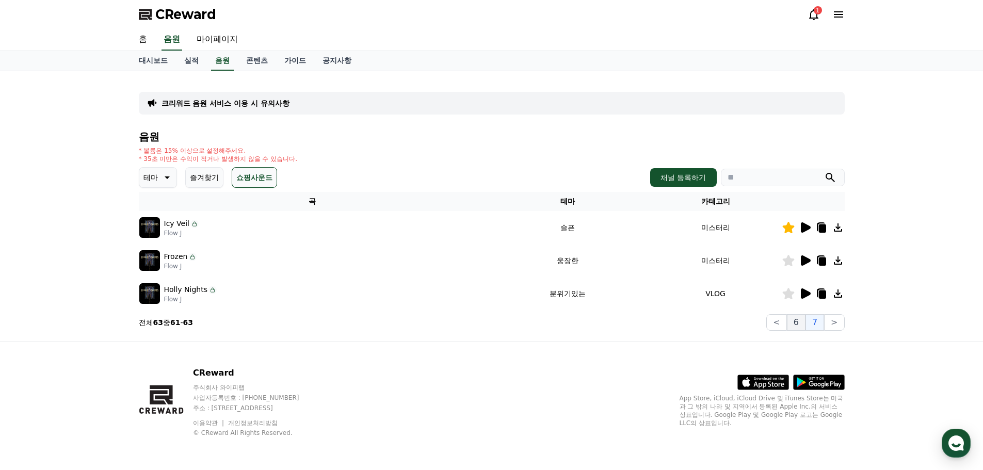
click at [802, 324] on button "6" at bounding box center [796, 322] width 19 height 17
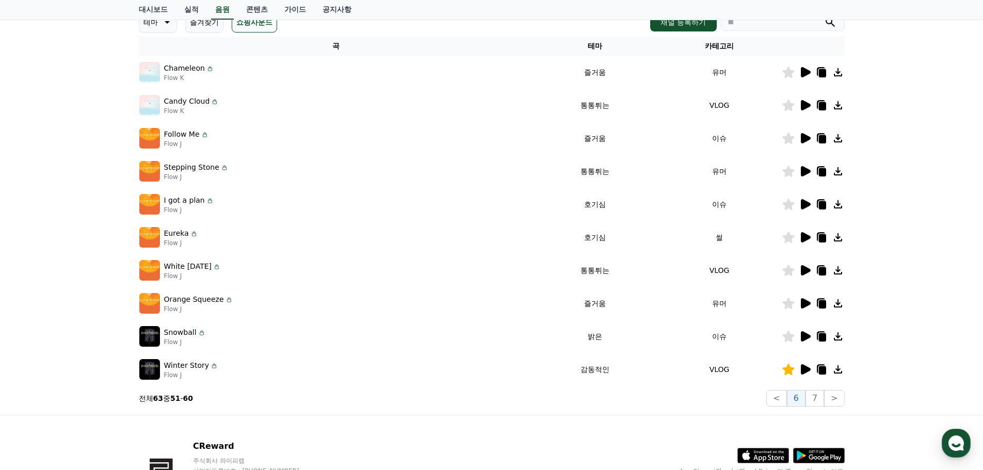
scroll to position [155, 0]
click at [809, 271] on icon at bounding box center [806, 271] width 10 height 10
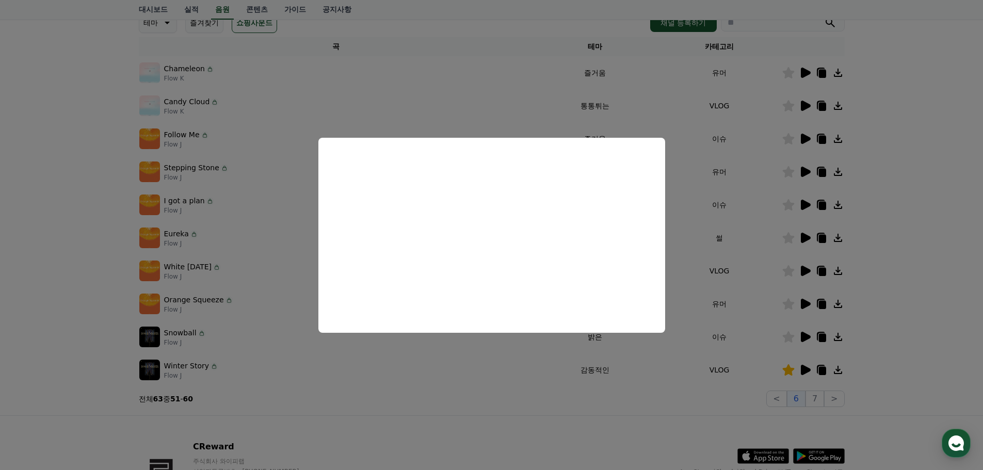
click at [723, 250] on button "close modal" at bounding box center [491, 235] width 983 height 470
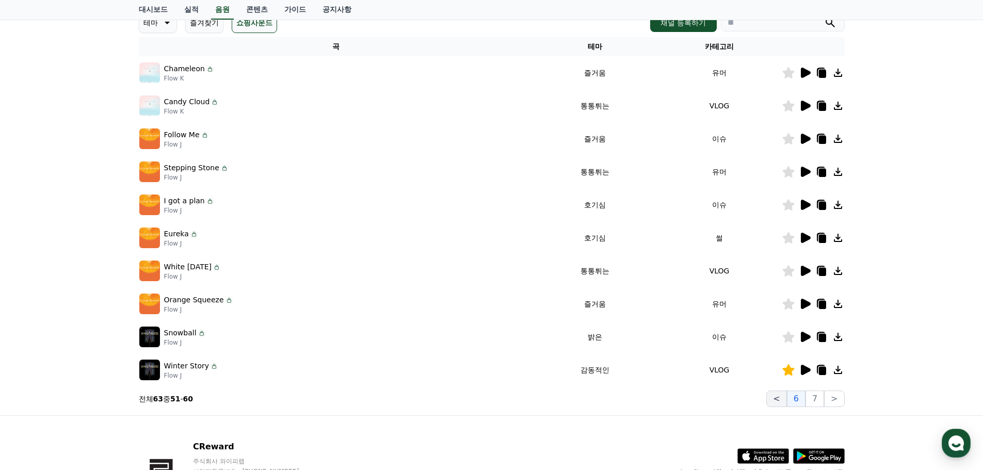
click at [781, 399] on button "<" at bounding box center [776, 399] width 20 height 17
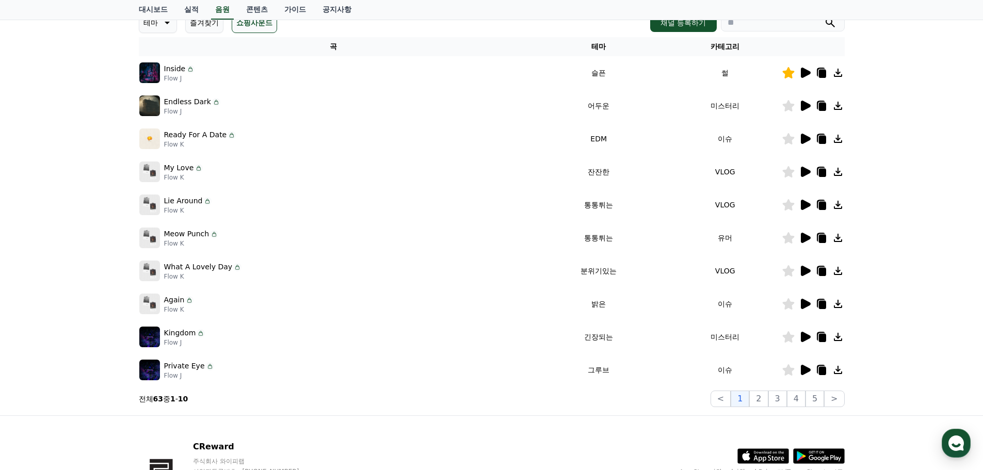
click at [804, 342] on icon at bounding box center [805, 337] width 12 height 12
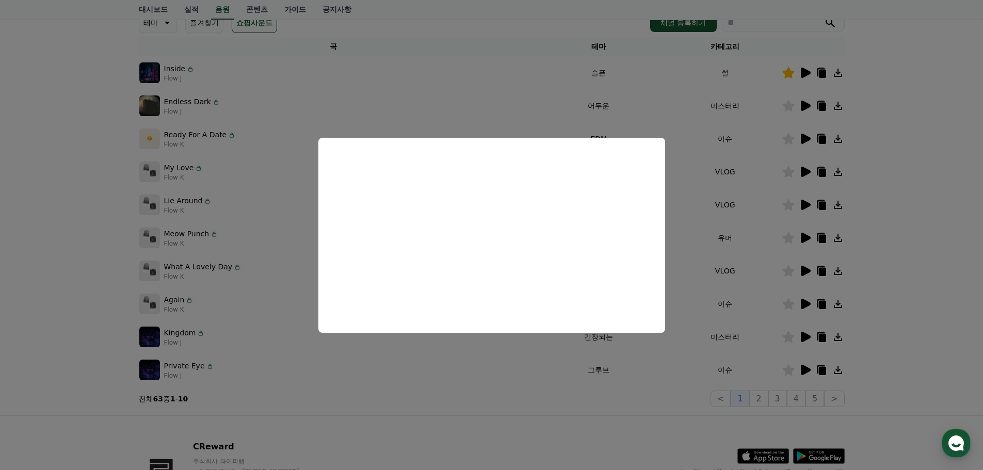
click at [515, 383] on button "close modal" at bounding box center [491, 235] width 983 height 470
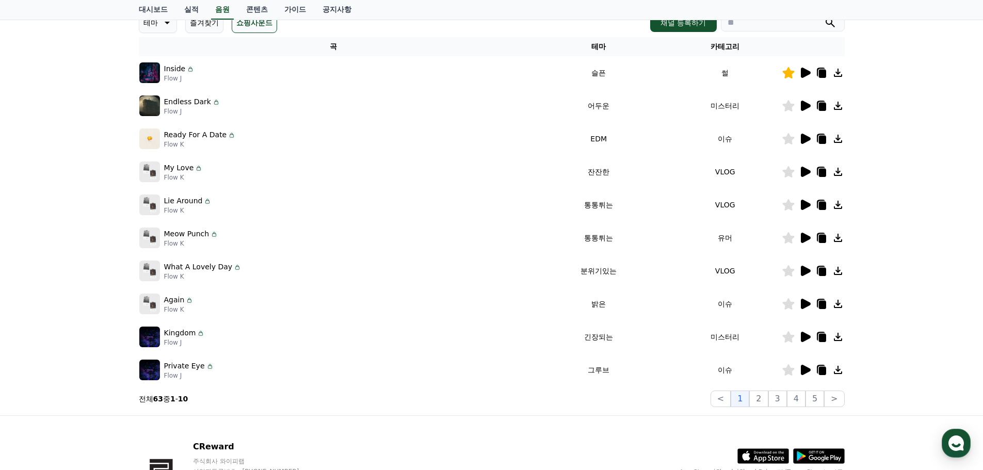
click at [803, 140] on icon at bounding box center [806, 139] width 10 height 10
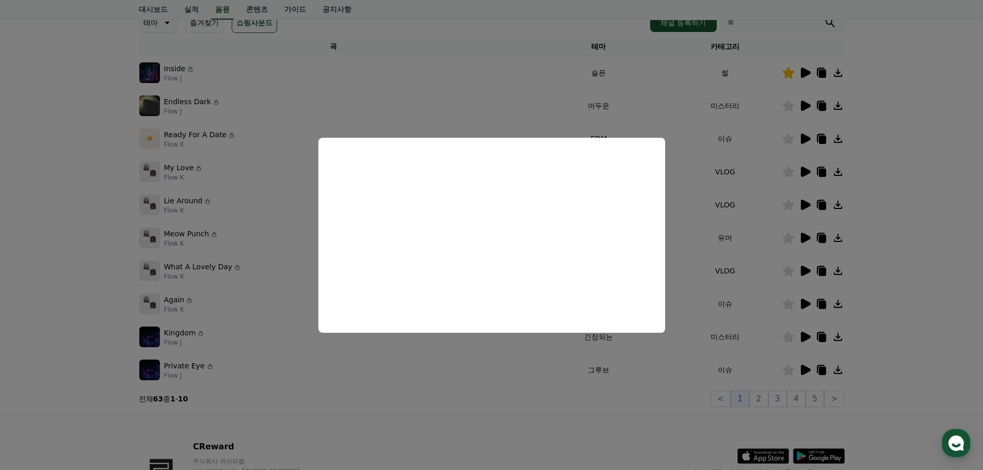
click at [556, 379] on button "close modal" at bounding box center [491, 235] width 983 height 470
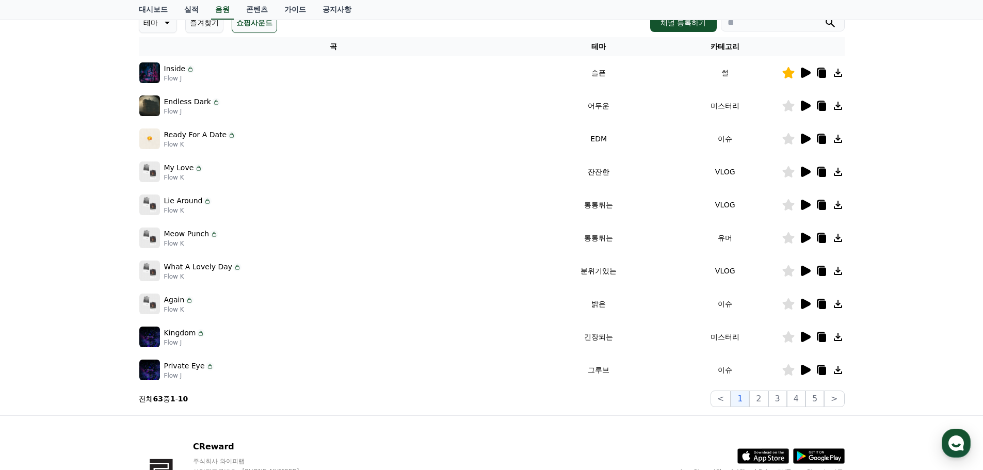
click at [804, 372] on icon at bounding box center [806, 370] width 10 height 10
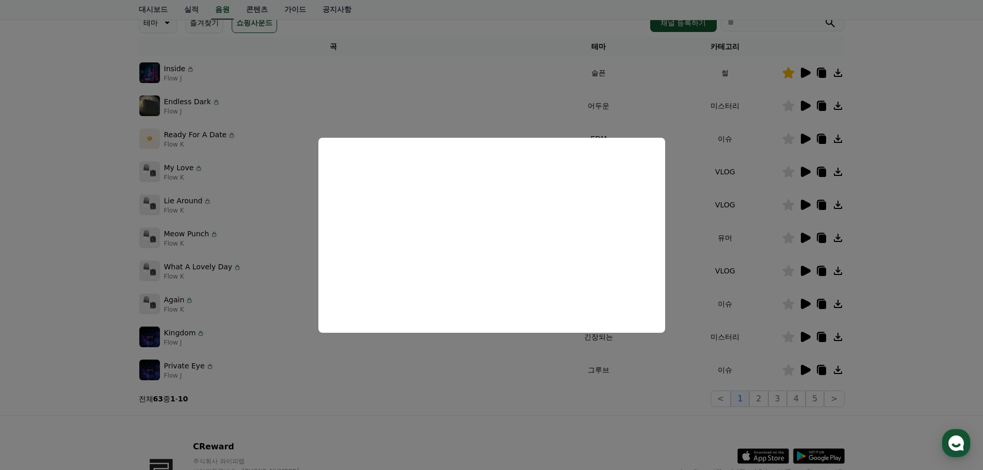
click at [492, 365] on button "close modal" at bounding box center [491, 235] width 983 height 470
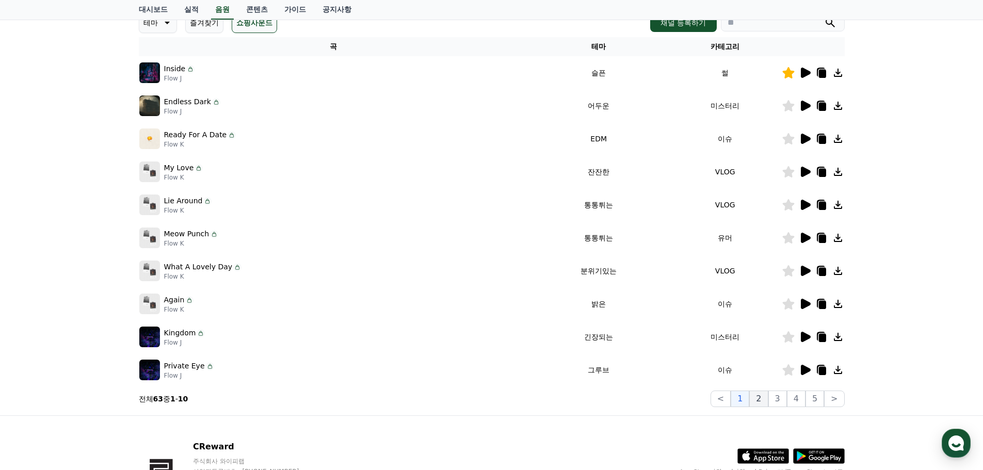
click at [759, 402] on button "2" at bounding box center [758, 399] width 19 height 17
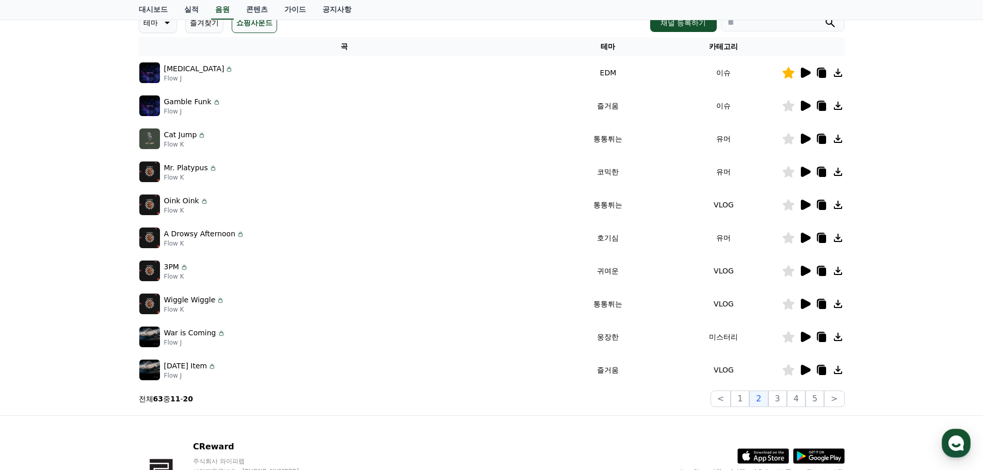
click at [800, 72] on icon at bounding box center [805, 73] width 12 height 12
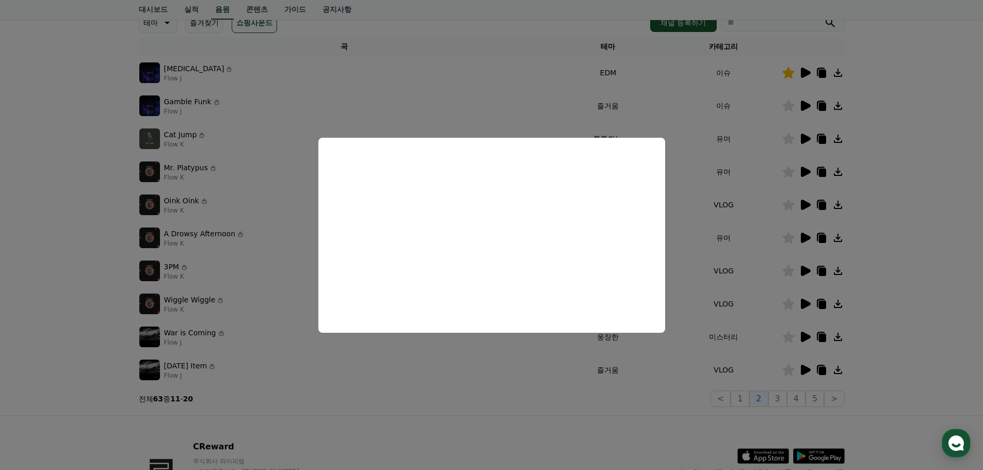
click at [470, 385] on button "close modal" at bounding box center [491, 235] width 983 height 470
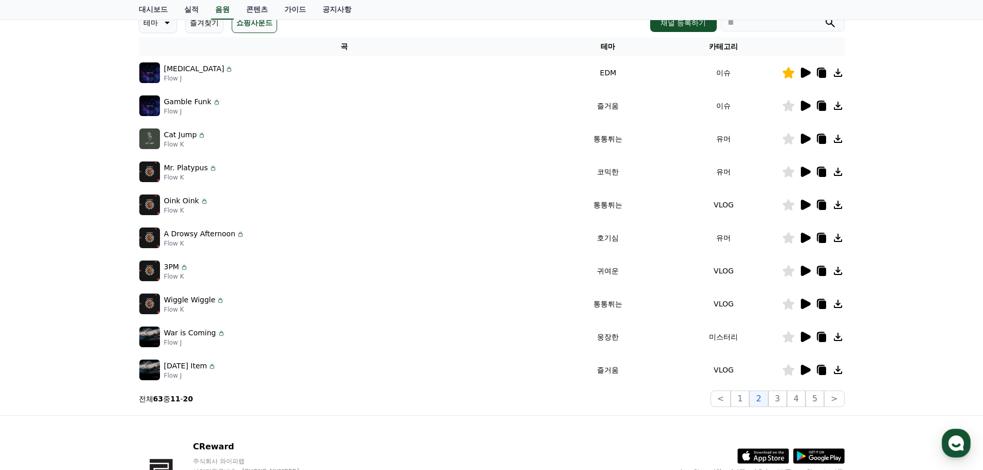
click at [800, 336] on icon at bounding box center [805, 337] width 12 height 12
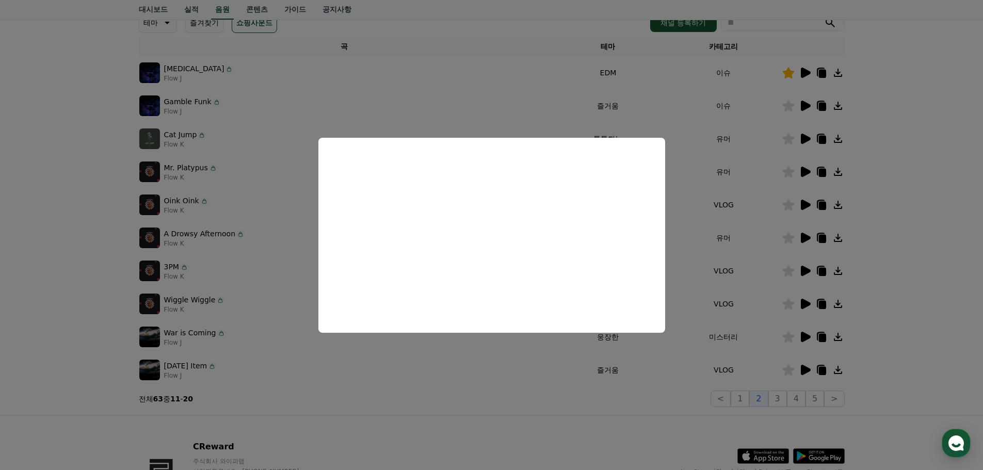
click at [665, 393] on button "close modal" at bounding box center [491, 235] width 983 height 470
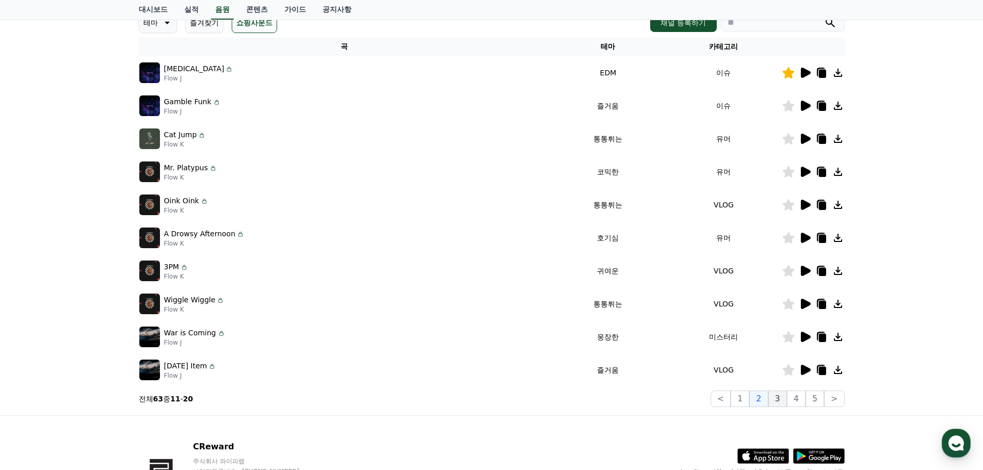
click at [779, 400] on button "3" at bounding box center [777, 399] width 19 height 17
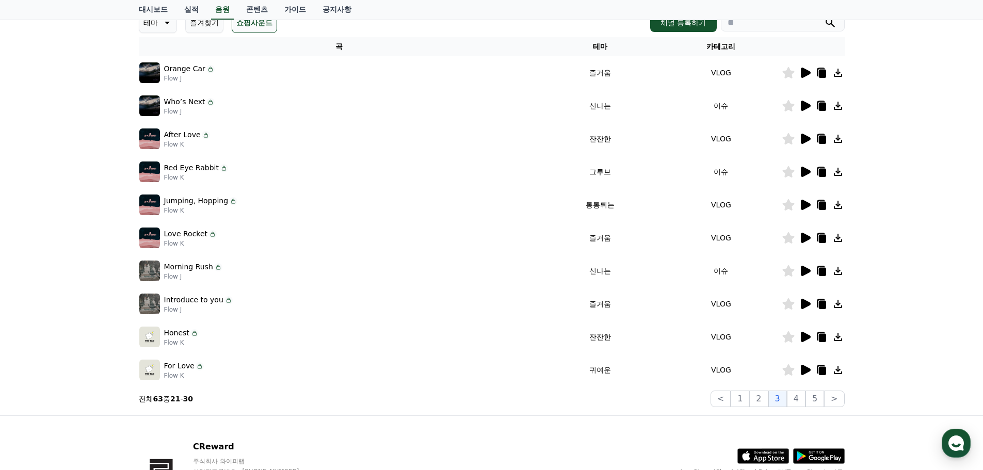
click at [800, 175] on icon at bounding box center [805, 172] width 12 height 12
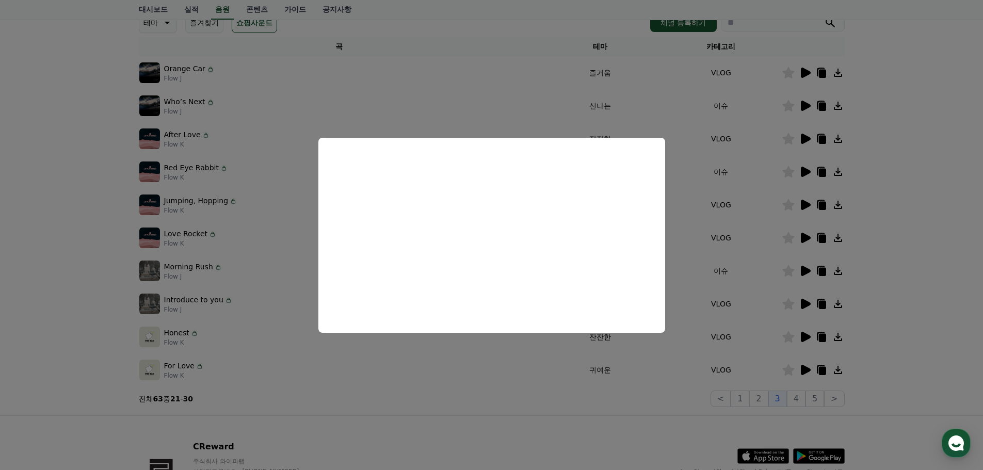
click at [506, 382] on button "close modal" at bounding box center [491, 235] width 983 height 470
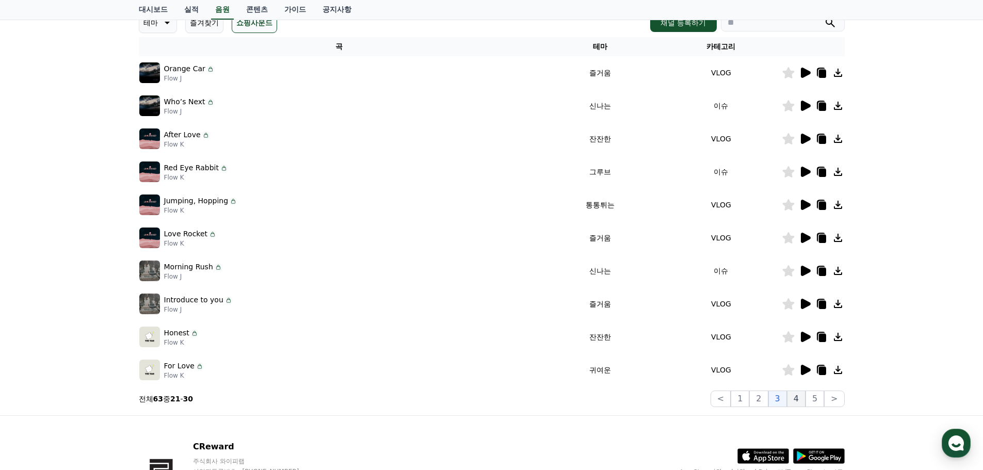
click at [799, 406] on button "4" at bounding box center [796, 399] width 19 height 17
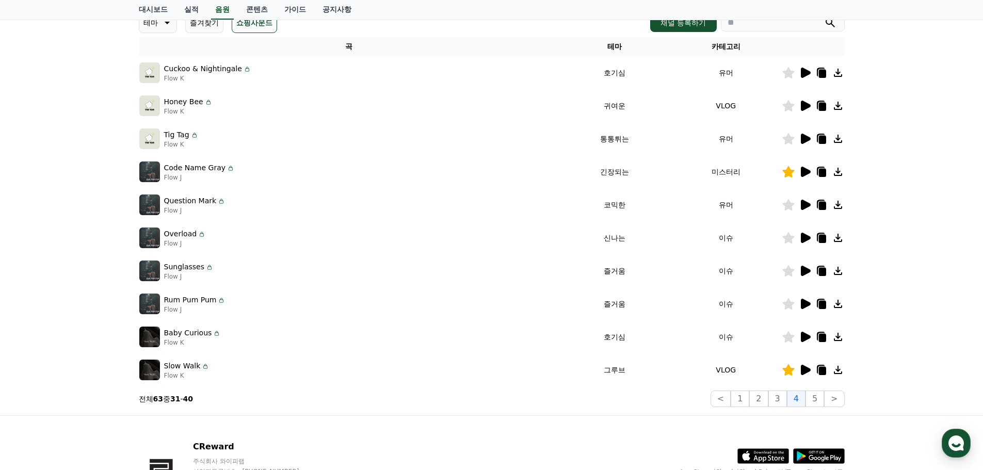
click at [805, 370] on icon at bounding box center [806, 370] width 10 height 10
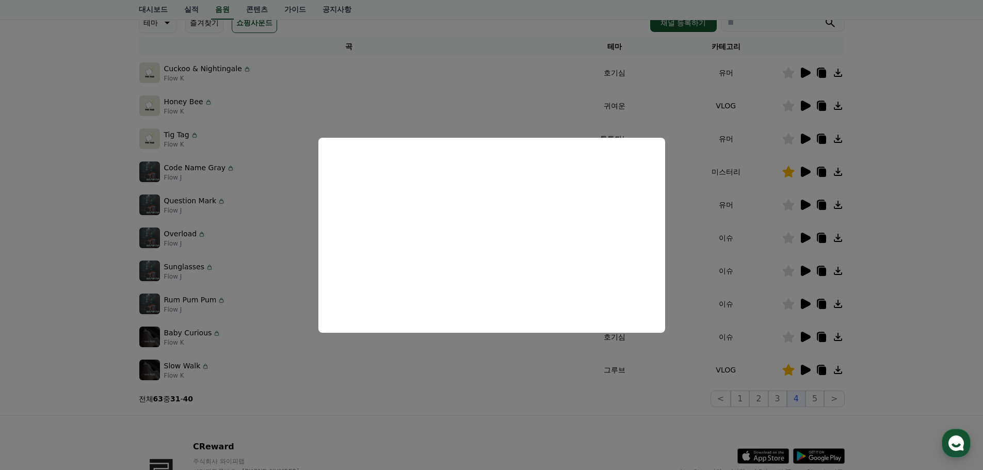
click at [776, 178] on button "close modal" at bounding box center [491, 235] width 983 height 470
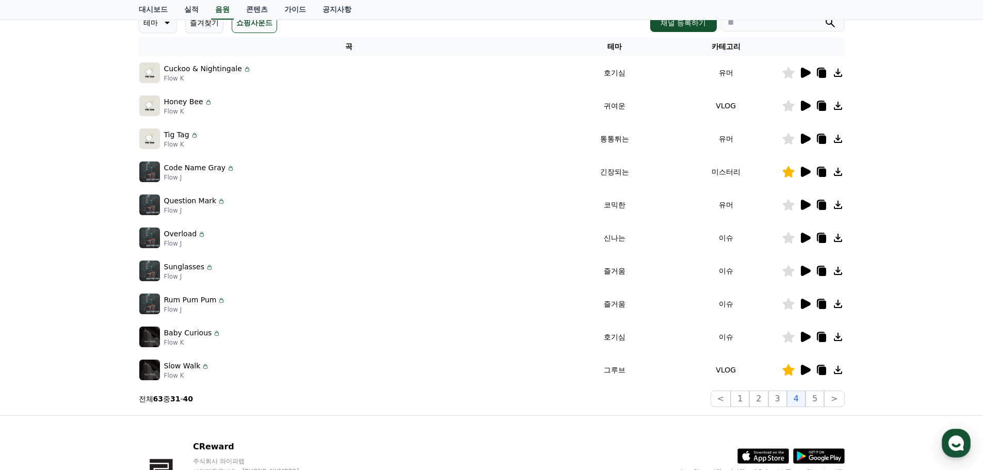
click at [801, 172] on icon at bounding box center [806, 172] width 10 height 10
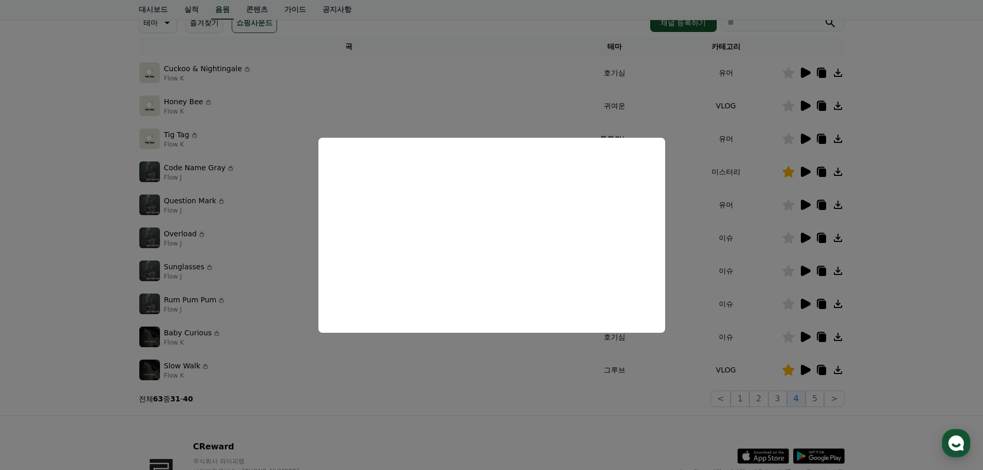
click at [453, 355] on button "close modal" at bounding box center [491, 235] width 983 height 470
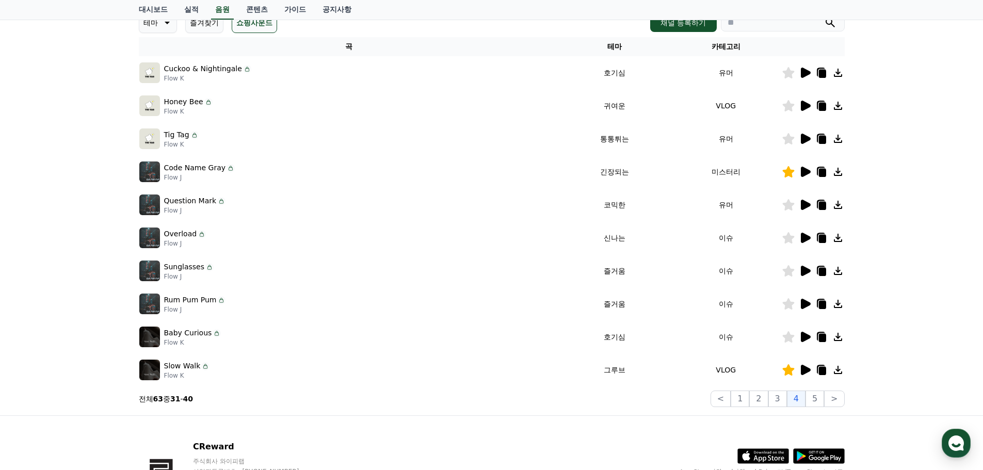
click at [803, 336] on icon at bounding box center [806, 337] width 10 height 10
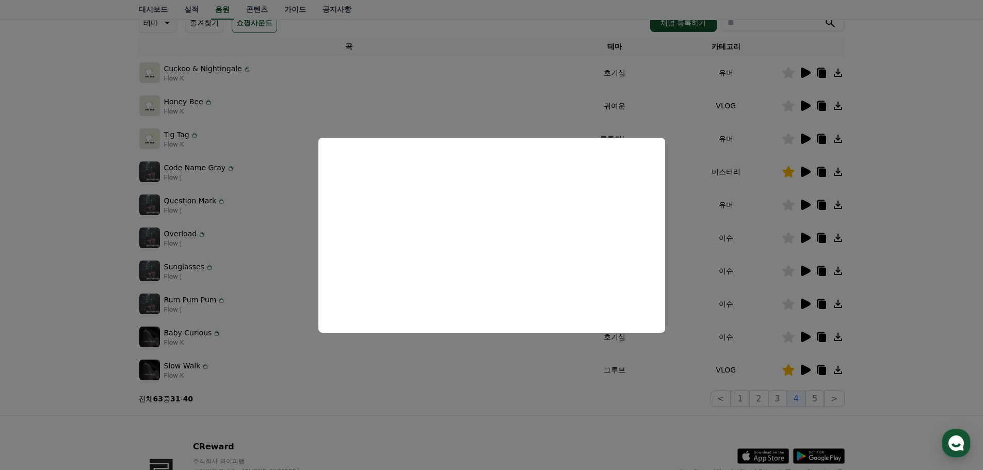
click at [591, 372] on button "close modal" at bounding box center [491, 235] width 983 height 470
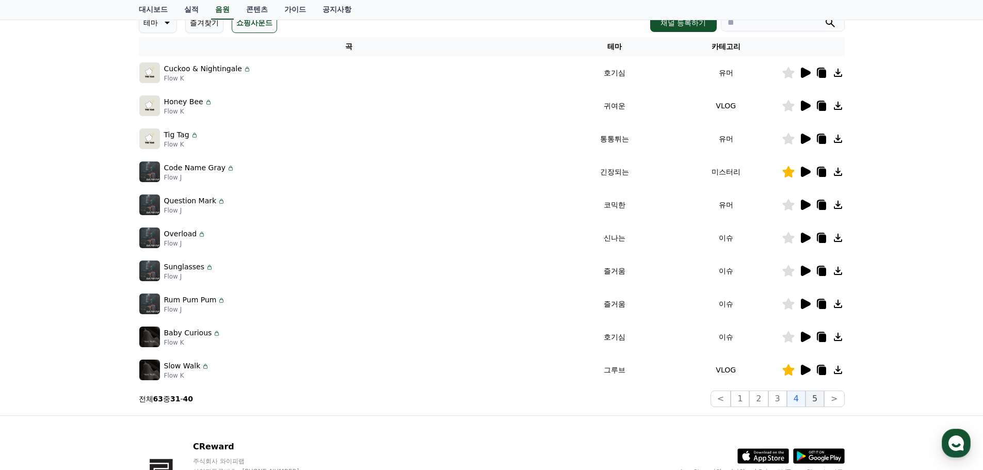
click at [808, 398] on button "5" at bounding box center [814, 399] width 19 height 17
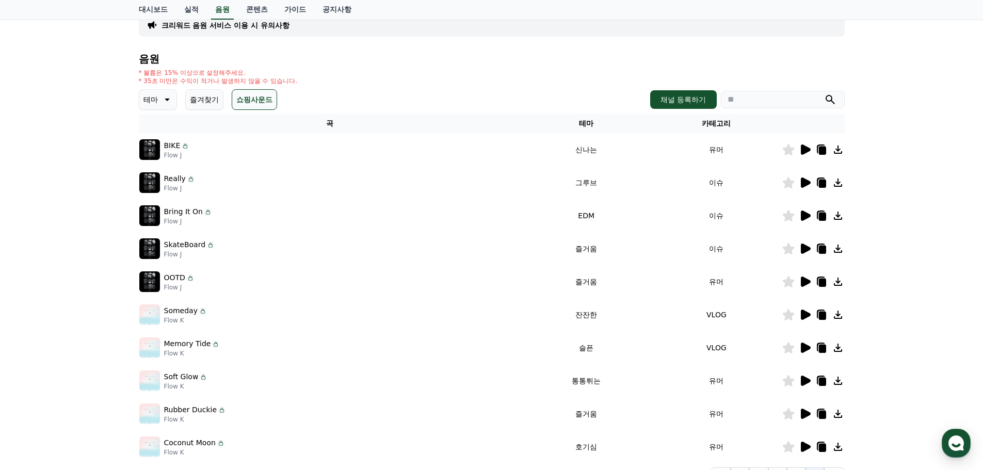
scroll to position [155, 0]
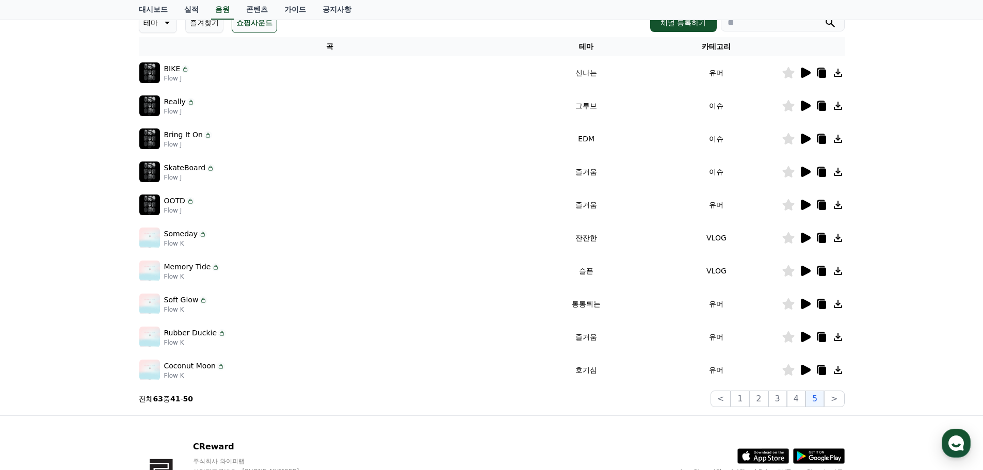
click at [810, 109] on icon at bounding box center [805, 106] width 12 height 12
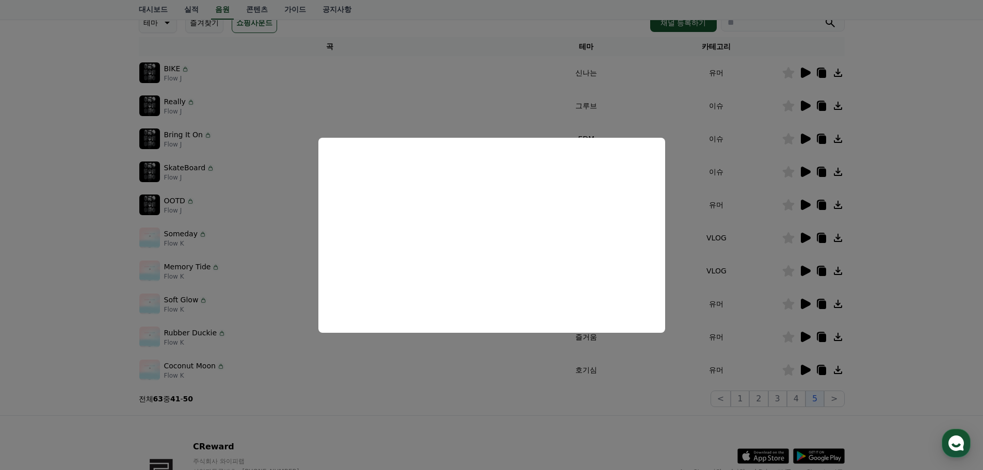
click at [481, 393] on button "close modal" at bounding box center [491, 235] width 983 height 470
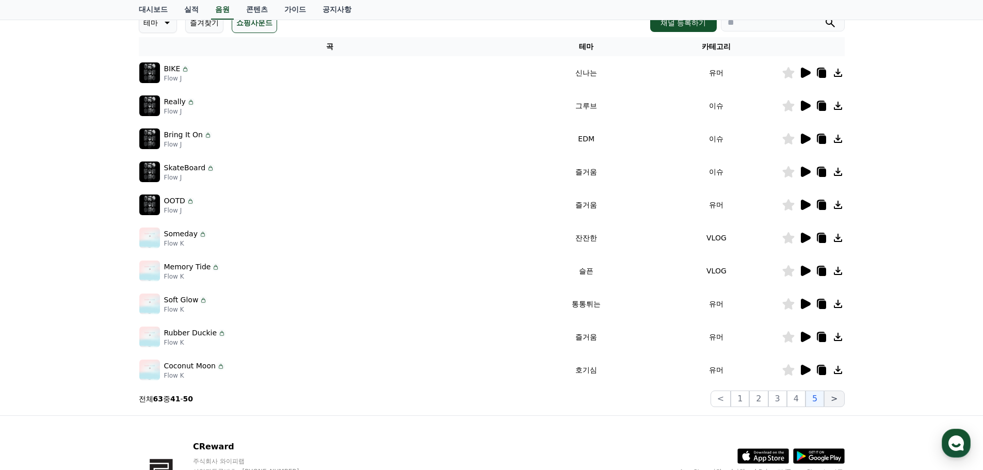
click at [839, 402] on button ">" at bounding box center [834, 399] width 20 height 17
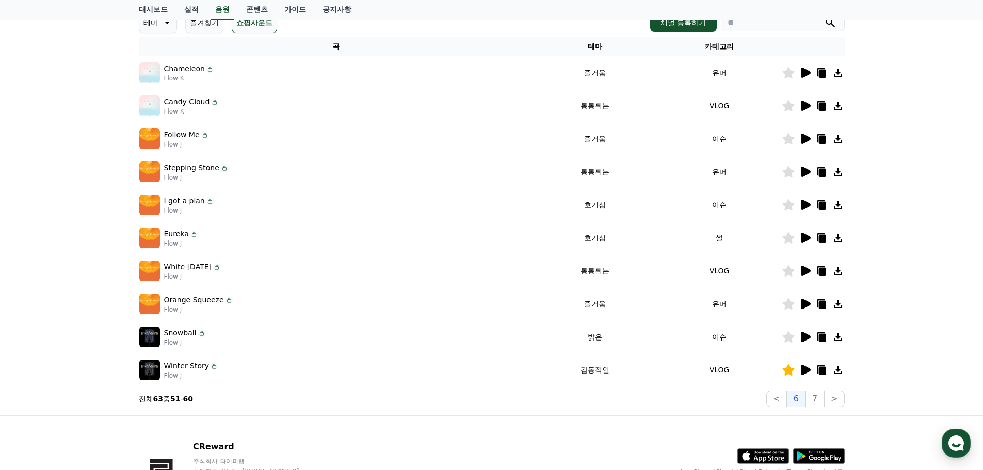
click at [807, 373] on icon at bounding box center [806, 370] width 10 height 10
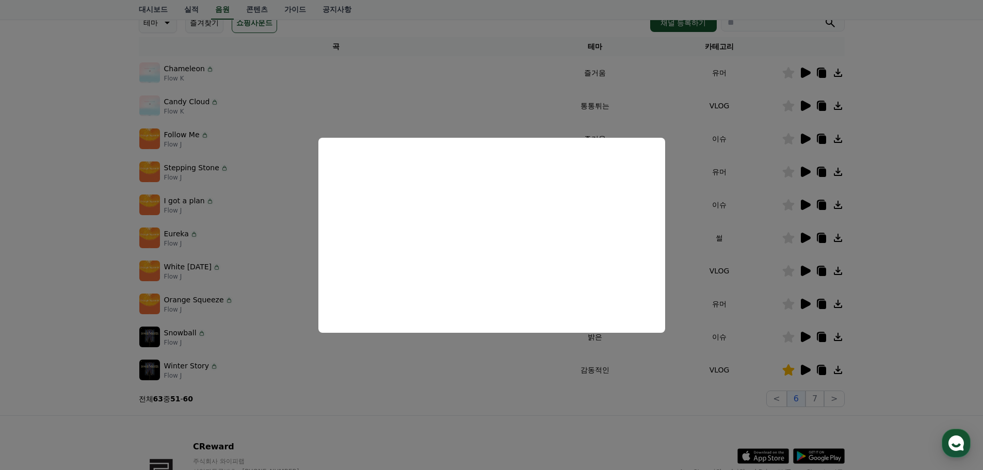
click at [560, 387] on button "close modal" at bounding box center [491, 235] width 983 height 470
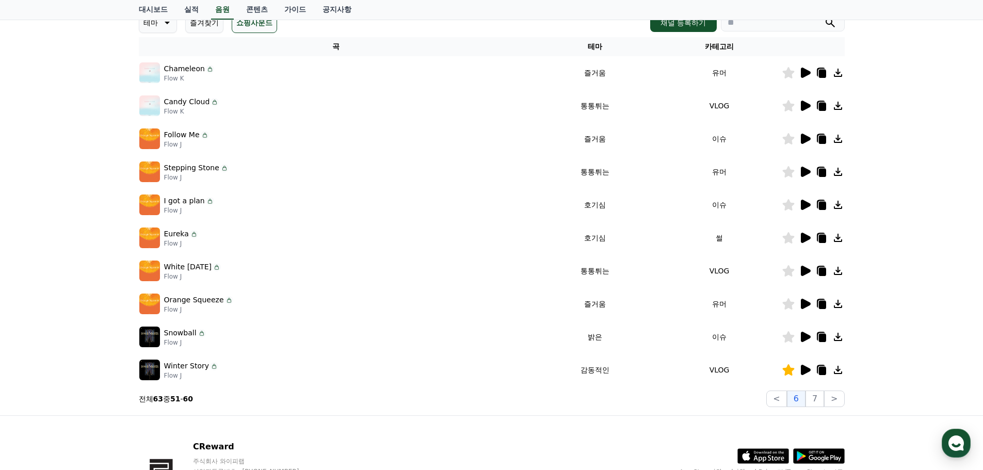
click at [804, 240] on icon at bounding box center [806, 238] width 10 height 10
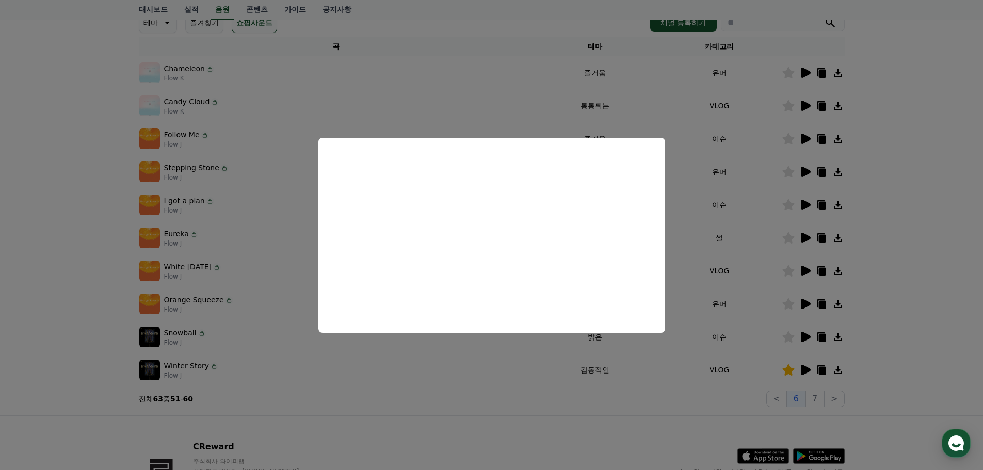
click at [750, 269] on button "close modal" at bounding box center [491, 235] width 983 height 470
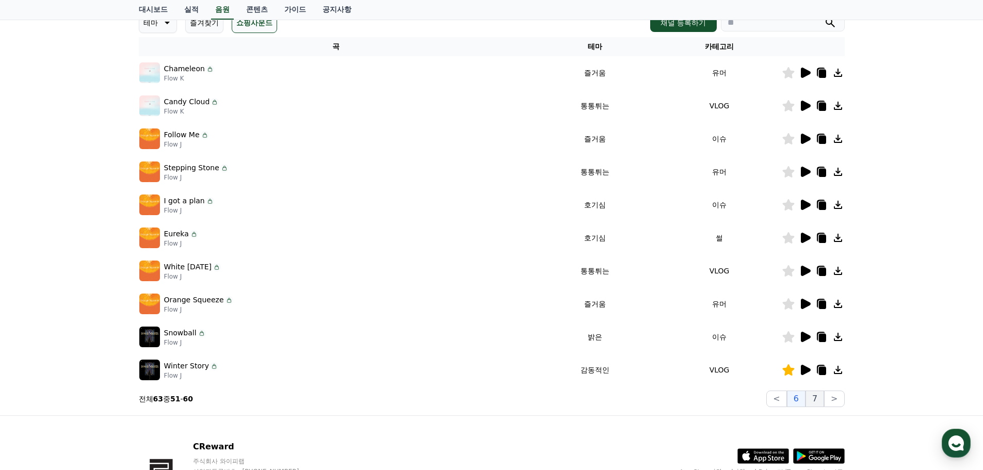
click at [822, 405] on button "7" at bounding box center [814, 399] width 19 height 17
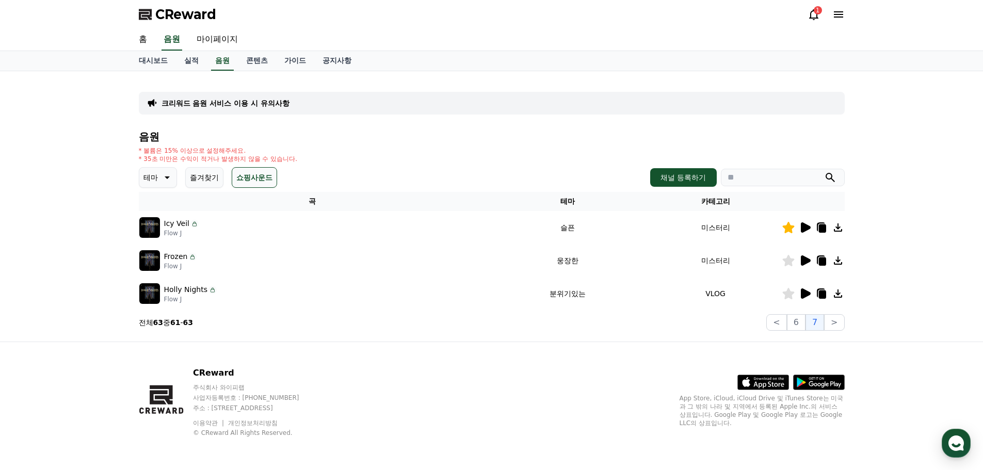
click at [803, 266] on icon at bounding box center [805, 260] width 12 height 12
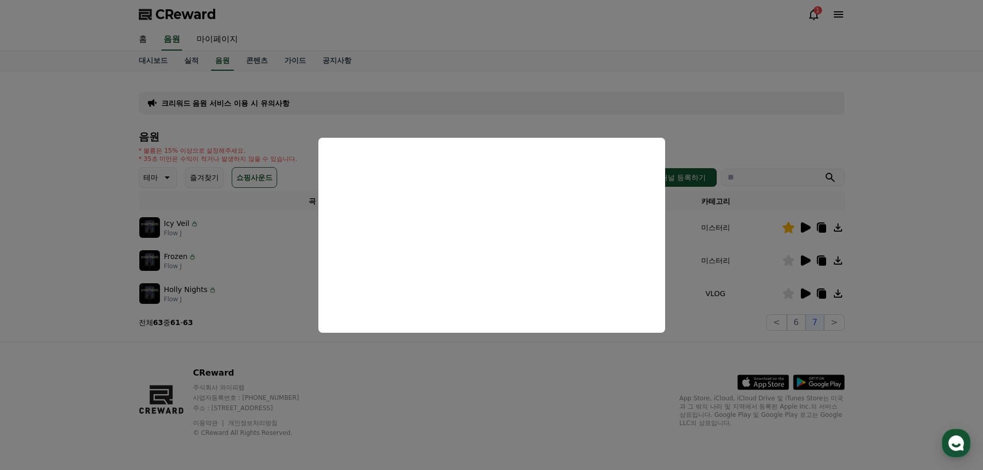
click at [696, 317] on button "close modal" at bounding box center [491, 235] width 983 height 470
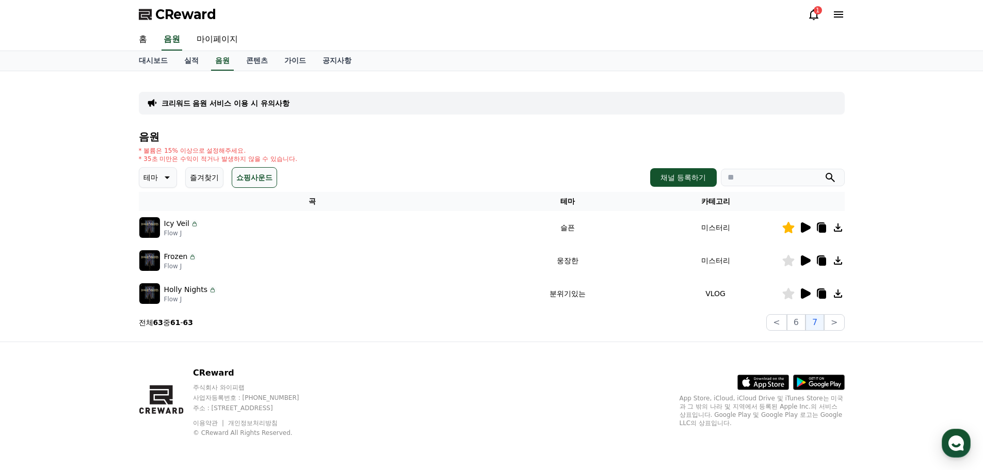
click at [795, 223] on div at bounding box center [813, 227] width 62 height 12
click at [777, 320] on button "<" at bounding box center [776, 322] width 20 height 17
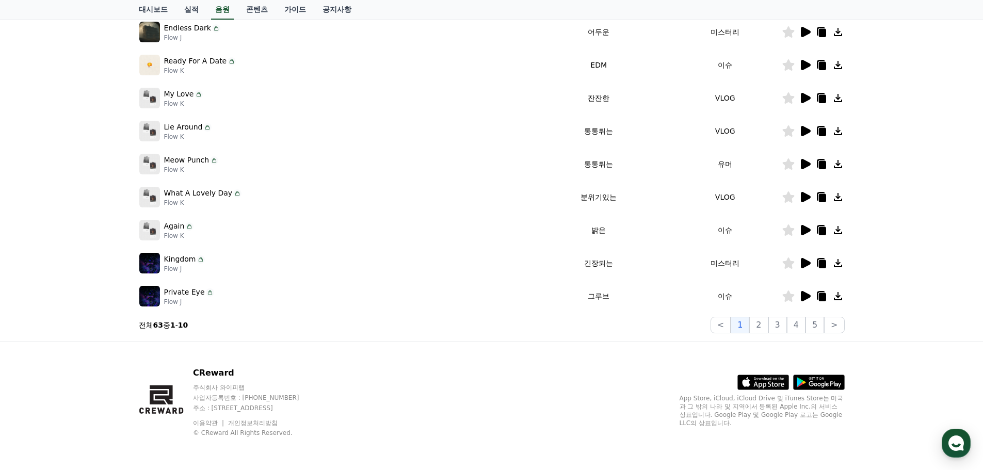
scroll to position [22, 0]
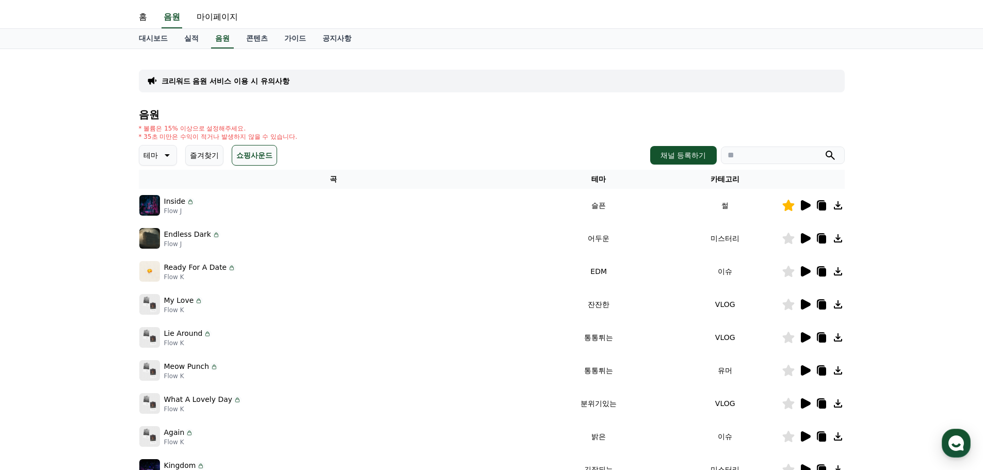
click at [805, 268] on icon at bounding box center [806, 271] width 10 height 10
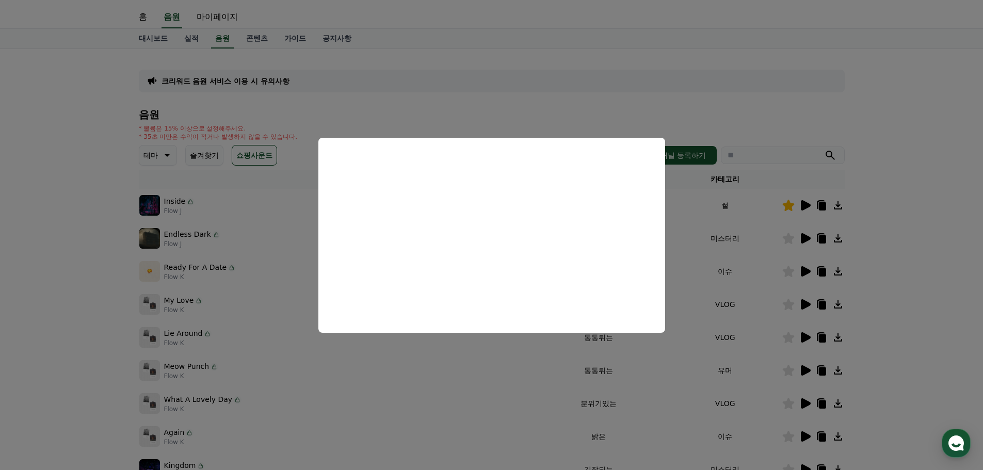
click at [523, 391] on button "close modal" at bounding box center [491, 235] width 983 height 470
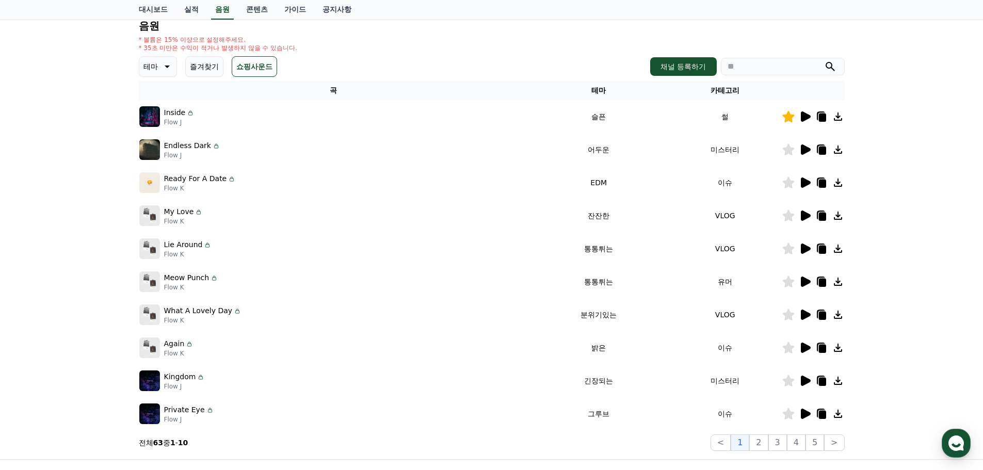
scroll to position [125, 0]
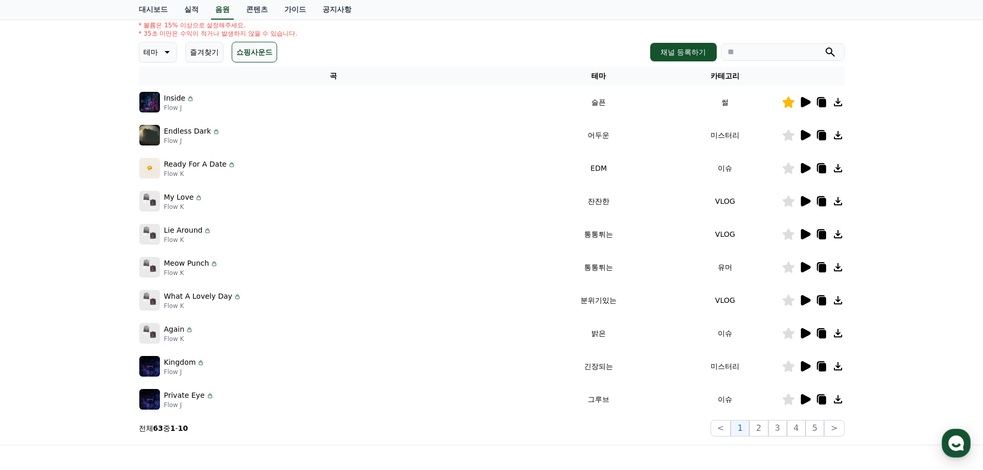
click at [805, 400] on icon at bounding box center [806, 399] width 10 height 10
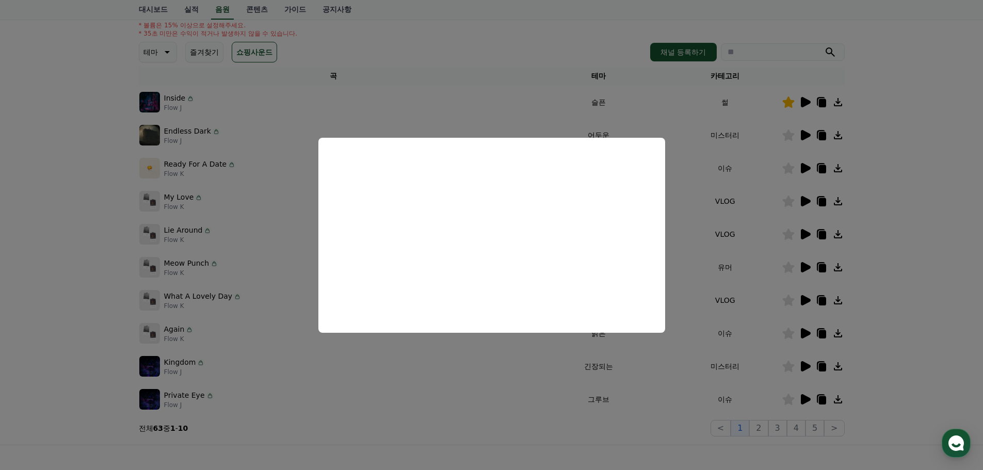
click at [397, 384] on button "close modal" at bounding box center [491, 235] width 983 height 470
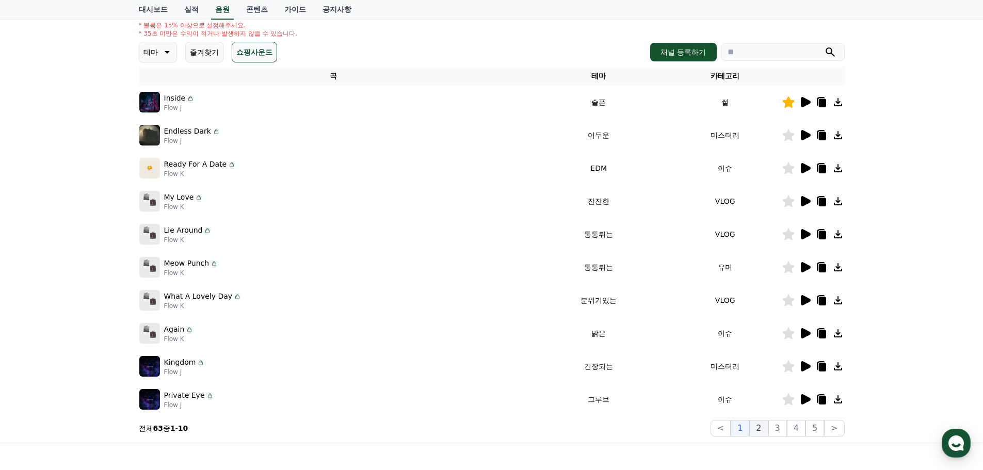
click at [764, 430] on button "2" at bounding box center [758, 428] width 19 height 17
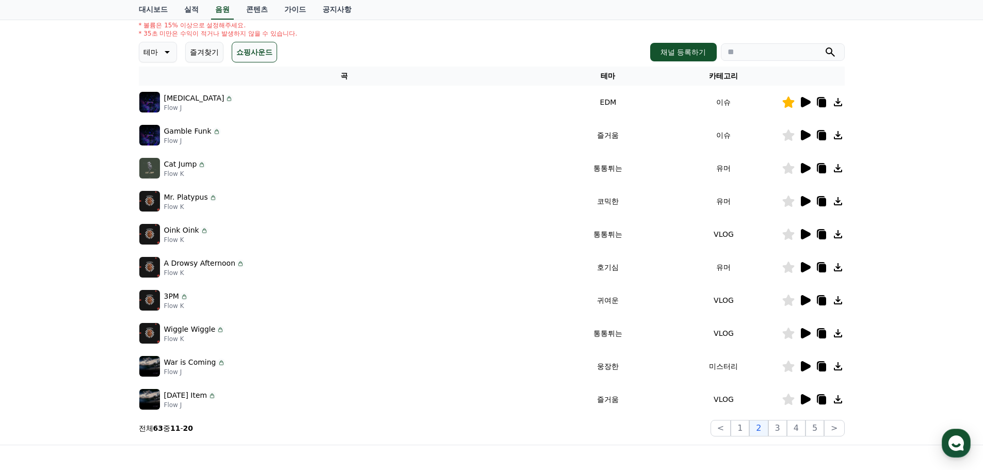
click at [805, 365] on icon at bounding box center [806, 366] width 10 height 10
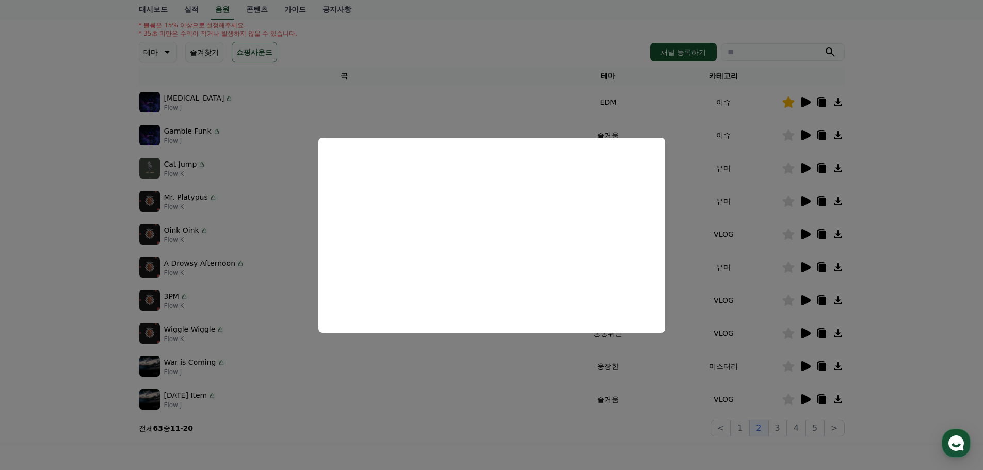
click at [529, 423] on button "close modal" at bounding box center [491, 235] width 983 height 470
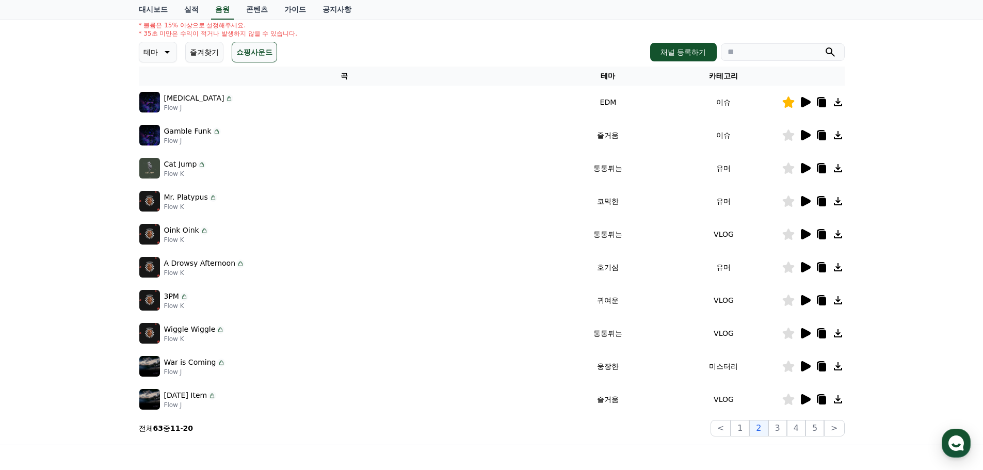
click at [792, 365] on icon at bounding box center [788, 366] width 12 height 11
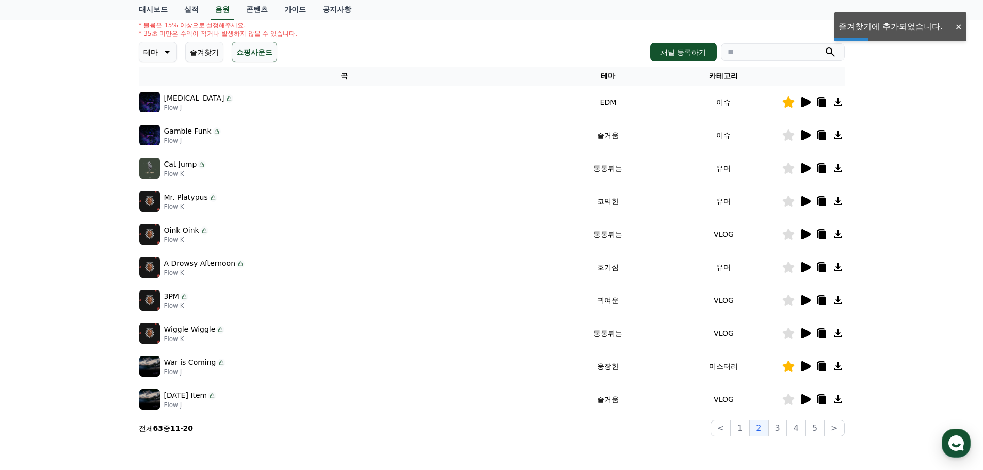
click at [817, 367] on icon at bounding box center [821, 365] width 8 height 9
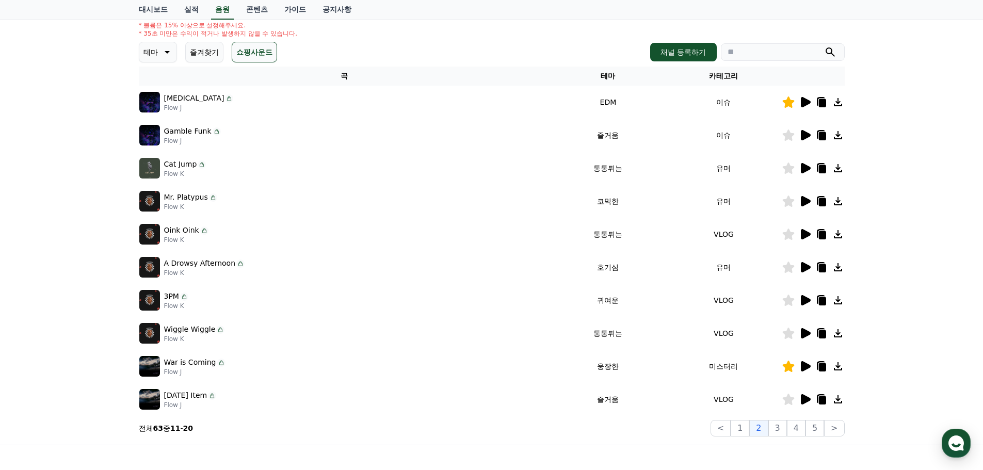
click at [215, 60] on button "즐겨찾기" at bounding box center [204, 52] width 38 height 21
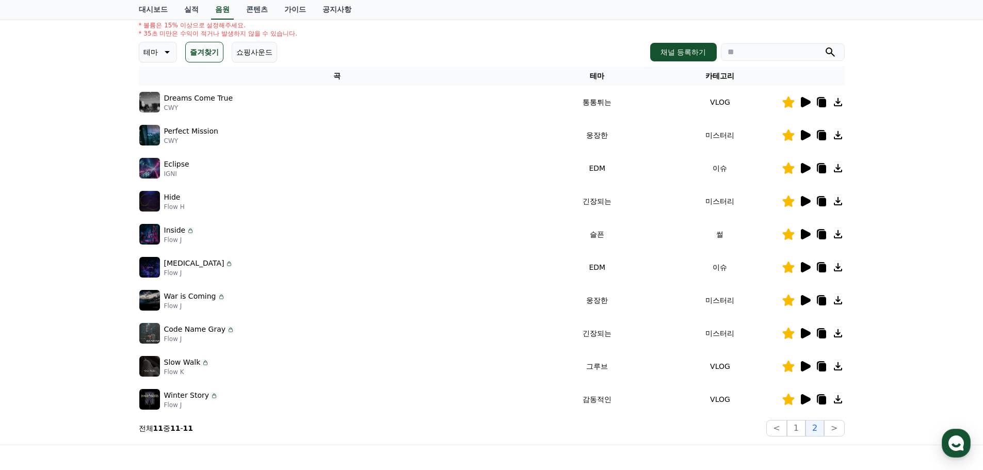
click at [259, 54] on button "쇼핑사운드" at bounding box center [254, 52] width 45 height 21
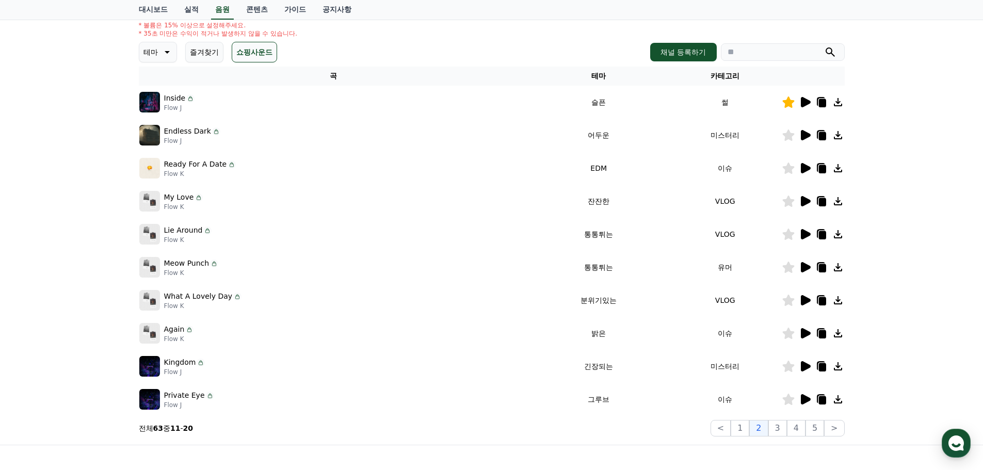
click at [205, 53] on button "즐겨찾기" at bounding box center [204, 52] width 38 height 21
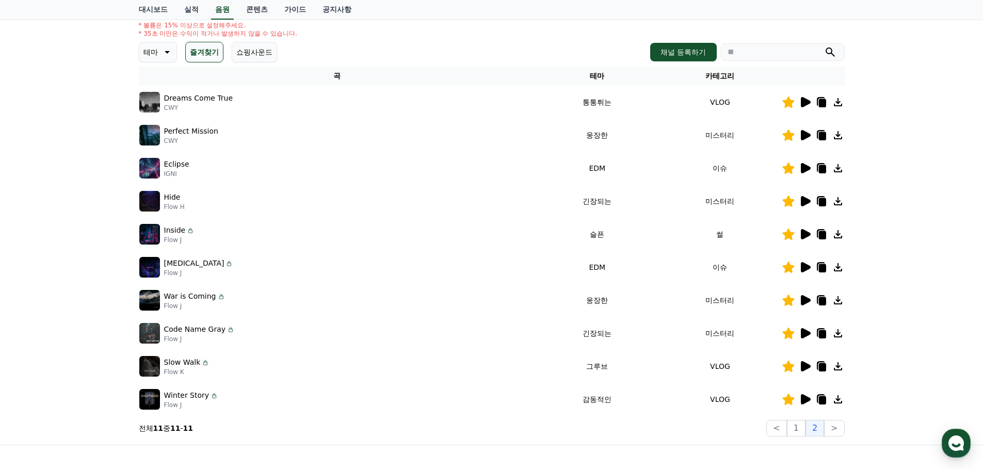
click at [244, 47] on button "쇼핑사운드" at bounding box center [254, 52] width 45 height 21
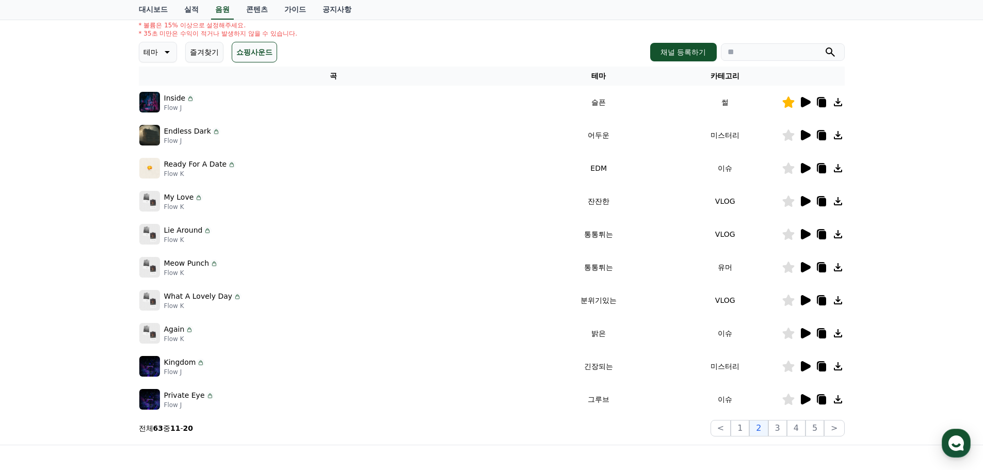
click at [217, 50] on button "즐겨찾기" at bounding box center [204, 52] width 38 height 21
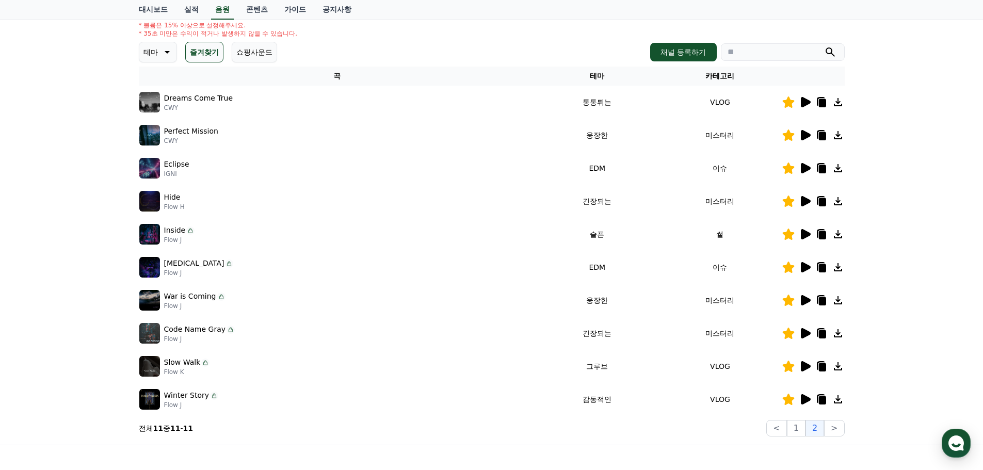
click at [260, 53] on button "쇼핑사운드" at bounding box center [254, 52] width 45 height 21
